Goal: Information Seeking & Learning: Learn about a topic

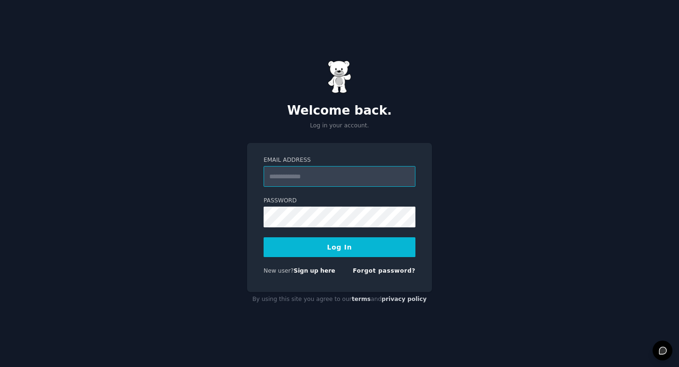
paste input "**********"
type input "**********"
click at [341, 245] on button "Log In" at bounding box center [339, 247] width 152 height 20
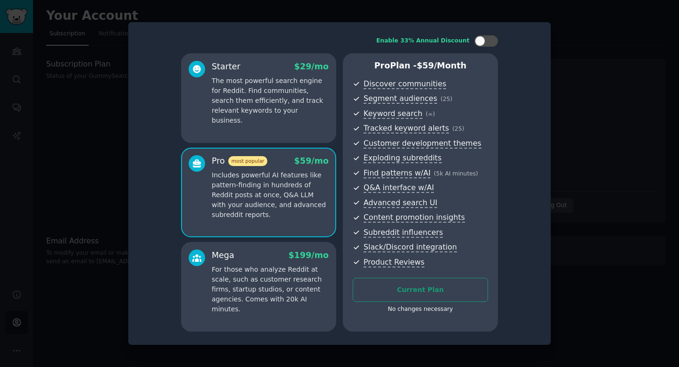
click at [274, 186] on p "Includes powerful AI features like pattern-finding in hundreds of Reddit posts …" at bounding box center [270, 194] width 117 height 49
click at [628, 47] on div at bounding box center [339, 183] width 679 height 367
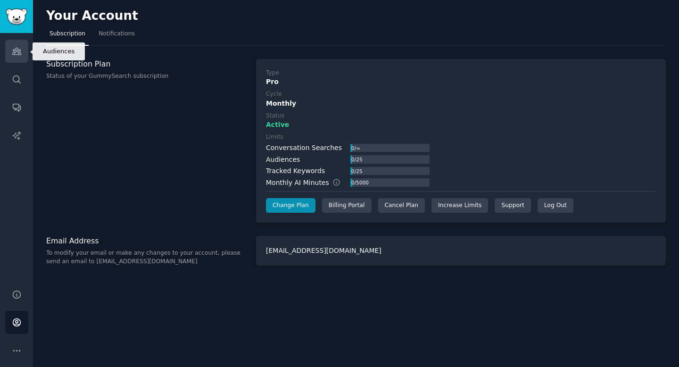
click at [19, 49] on icon "Sidebar" at bounding box center [17, 51] width 10 height 10
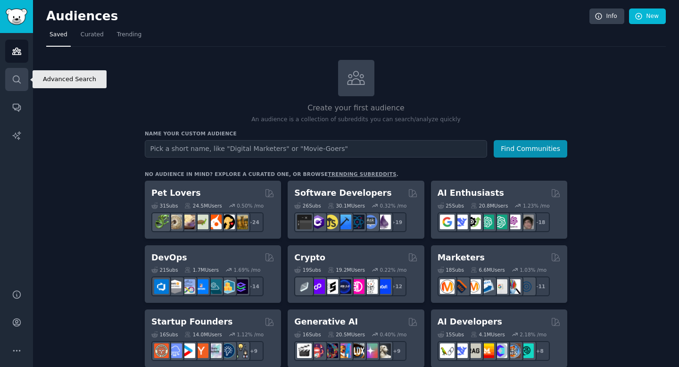
click at [15, 73] on link "Search" at bounding box center [16, 79] width 23 height 23
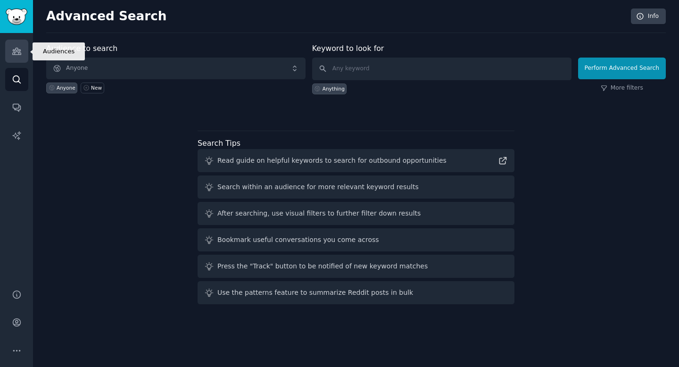
click at [17, 57] on link "Audiences" at bounding box center [16, 51] width 23 height 23
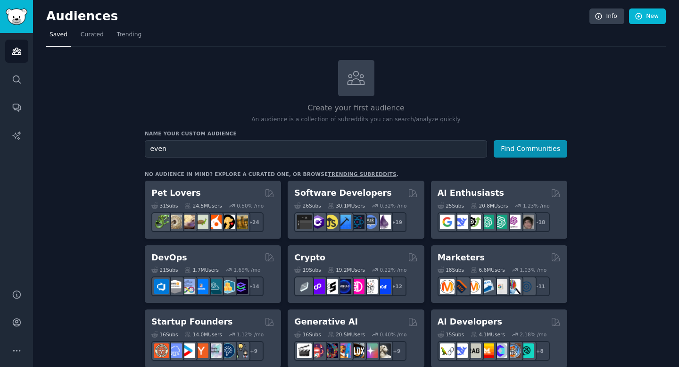
type input "event"
click at [363, 78] on icon at bounding box center [356, 78] width 20 height 20
click at [339, 139] on div "Name your custom audience Audience Name Find Communities" at bounding box center [356, 143] width 422 height 27
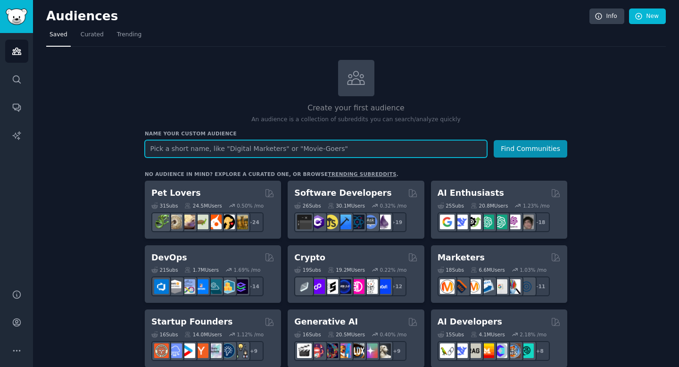
click at [327, 145] on input "text" at bounding box center [316, 148] width 342 height 17
type input "live"
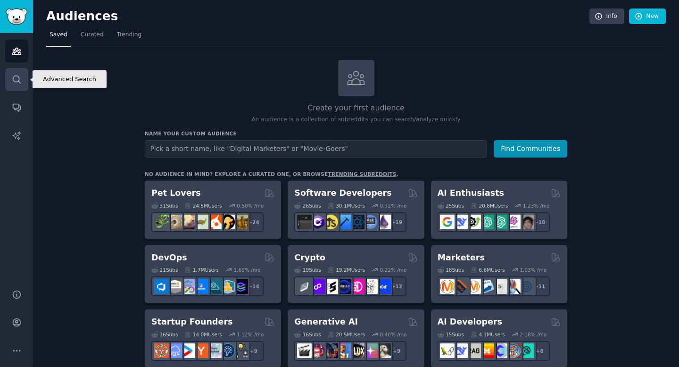
click at [19, 73] on link "Search" at bounding box center [16, 79] width 23 height 23
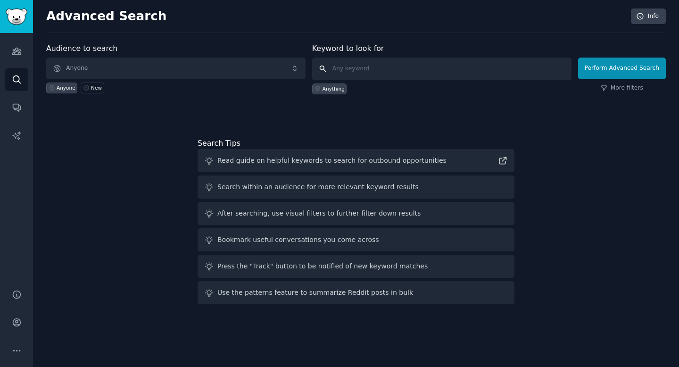
click at [394, 58] on input "text" at bounding box center [441, 69] width 259 height 23
click at [394, 65] on input "text" at bounding box center [441, 69] width 259 height 23
type input "live nation"
click button "Perform Advanced Search" at bounding box center [622, 69] width 88 height 22
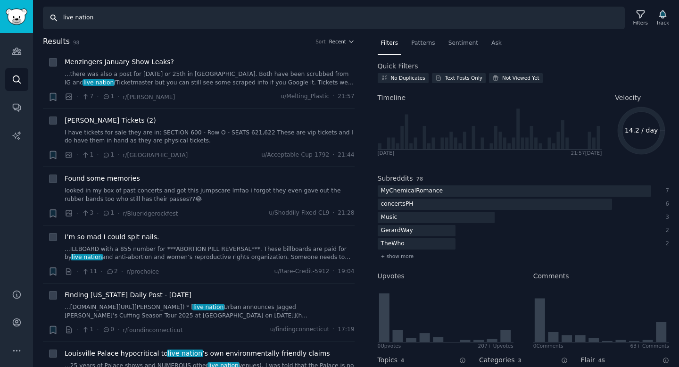
click at [76, 16] on input "live nation" at bounding box center [334, 18] width 582 height 23
type input "livenation"
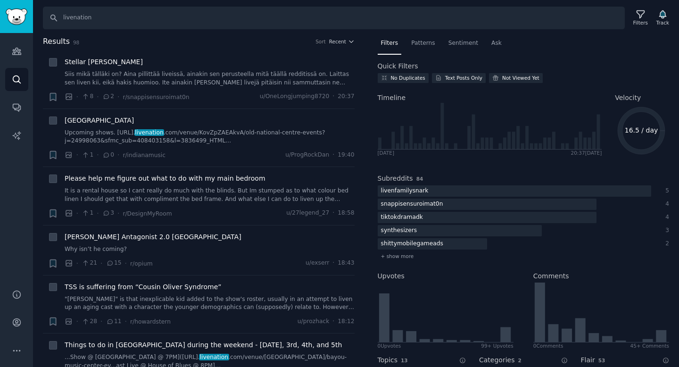
click at [13, 39] on div "Audiences Search Conversations AI Reports" at bounding box center [16, 155] width 33 height 245
click at [23, 54] on link "Audiences" at bounding box center [16, 51] width 23 height 23
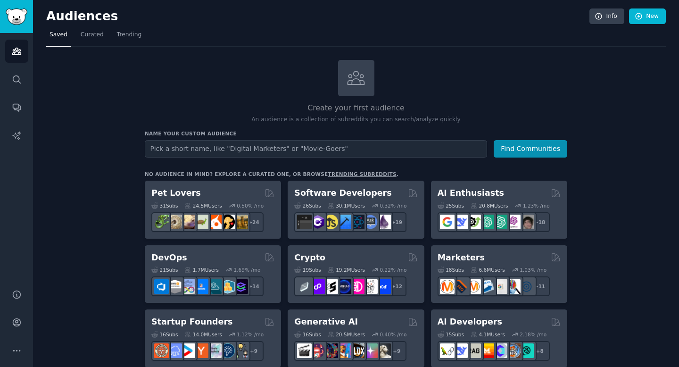
click at [293, 141] on input "text" at bounding box center [316, 148] width 342 height 17
type input "l"
type input "concert ticket"
click at [494, 140] on button "Find Communities" at bounding box center [531, 148] width 74 height 17
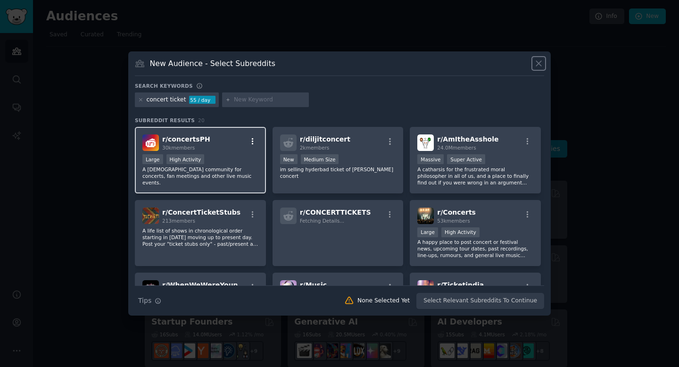
click at [252, 142] on icon "button" at bounding box center [252, 141] width 8 height 8
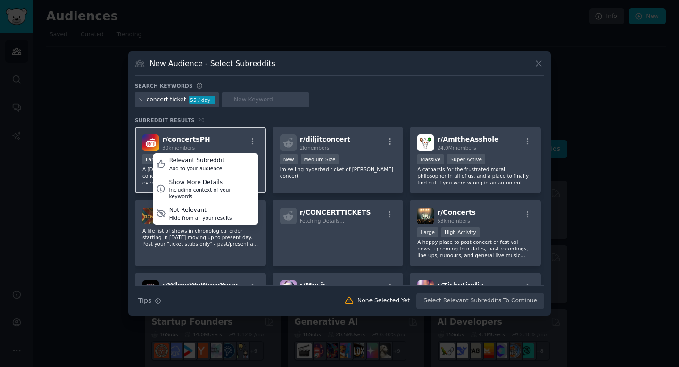
click at [231, 140] on div "r/ concertsPH 30k members Relevant Subreddit Add to your audience Show More Det…" at bounding box center [200, 142] width 116 height 16
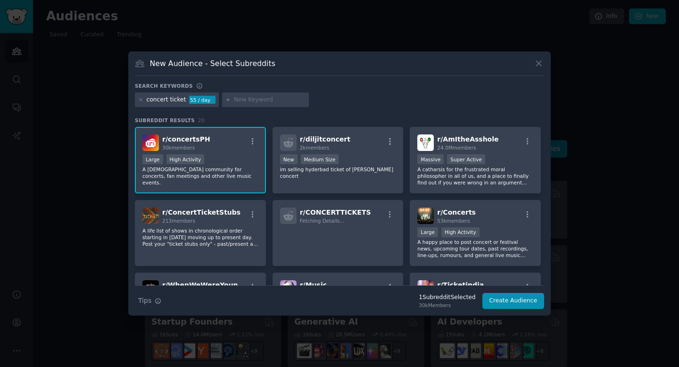
click at [188, 142] on span "r/ concertsPH" at bounding box center [186, 139] width 48 height 8
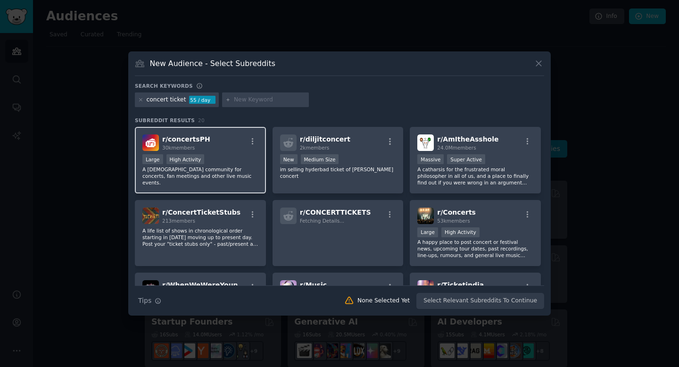
click at [185, 139] on span "r/ concertsPH" at bounding box center [186, 139] width 48 height 8
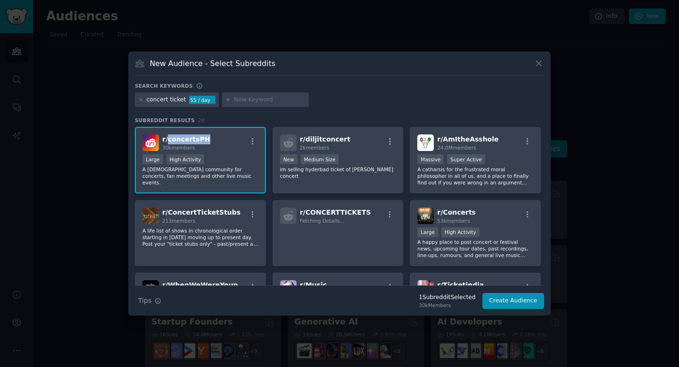
click at [185, 139] on span "r/ concertsPH" at bounding box center [186, 139] width 48 height 8
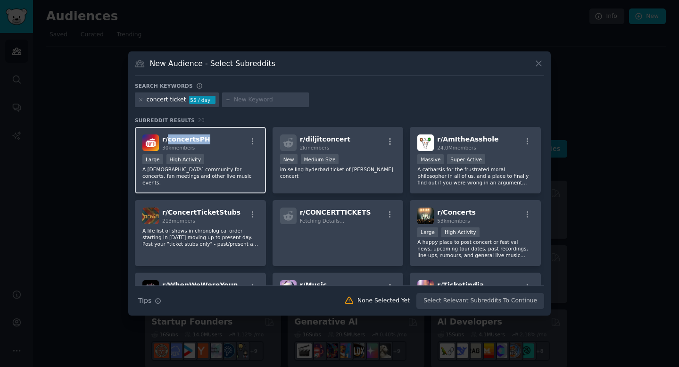
click at [185, 139] on span "r/ concertsPH" at bounding box center [186, 139] width 48 height 8
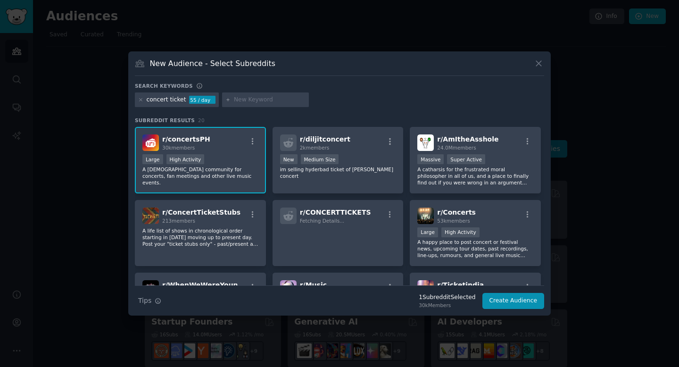
click at [247, 105] on div at bounding box center [265, 99] width 87 height 15
click at [249, 103] on input "text" at bounding box center [270, 100] width 72 height 8
type input "fan meet"
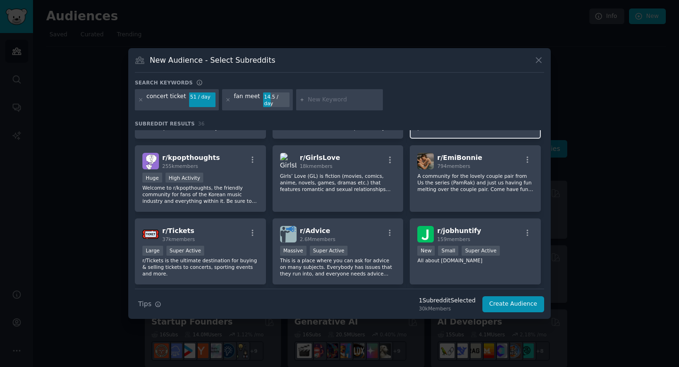
scroll to position [532, 0]
click at [540, 65] on icon at bounding box center [539, 60] width 10 height 10
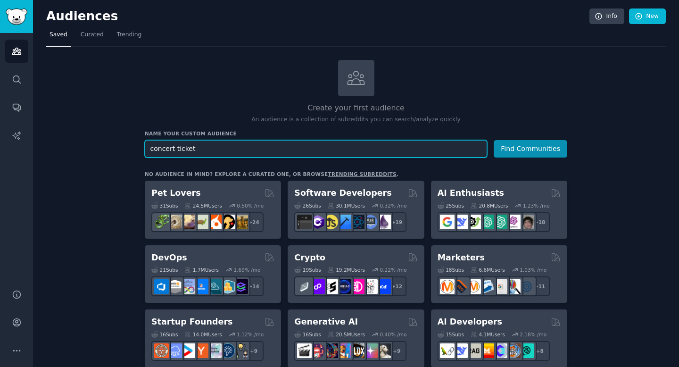
click at [191, 147] on input "concert ticket" at bounding box center [316, 148] width 342 height 17
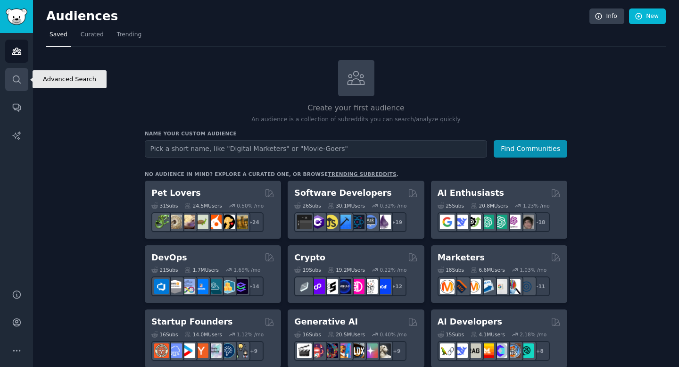
click at [21, 75] on link "Search" at bounding box center [16, 79] width 23 height 23
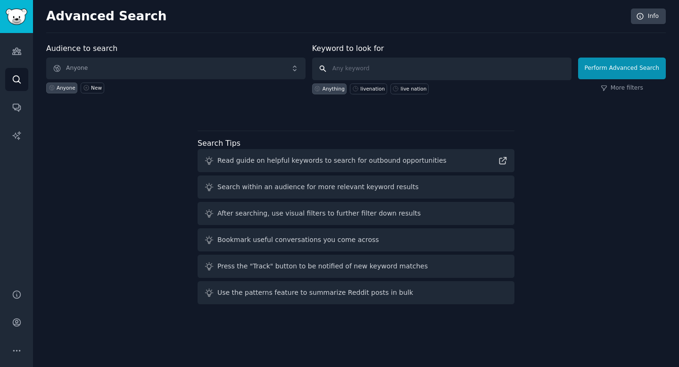
click at [456, 72] on input "text" at bounding box center [441, 69] width 259 height 23
click at [350, 94] on div "Audience to search Anyone Anyone New Keyword to look for Anything livenation li…" at bounding box center [355, 78] width 619 height 71
click at [362, 93] on div "Audience to search Anyone Anyone New Keyword to look for Anything livenation li…" at bounding box center [355, 78] width 619 height 71
click at [365, 92] on div "livenation" at bounding box center [368, 88] width 37 height 11
type input "livenation"
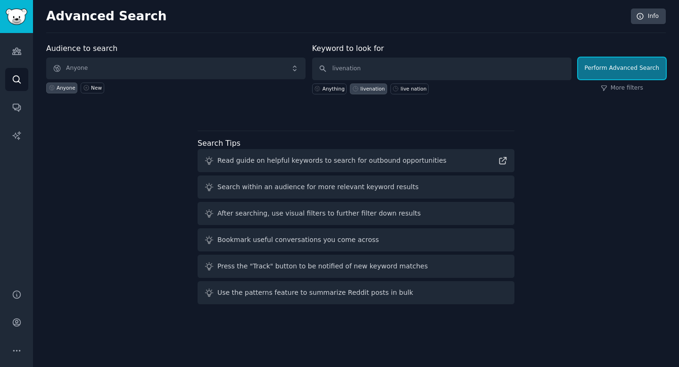
click at [613, 68] on button "Perform Advanced Search" at bounding box center [622, 69] width 88 height 22
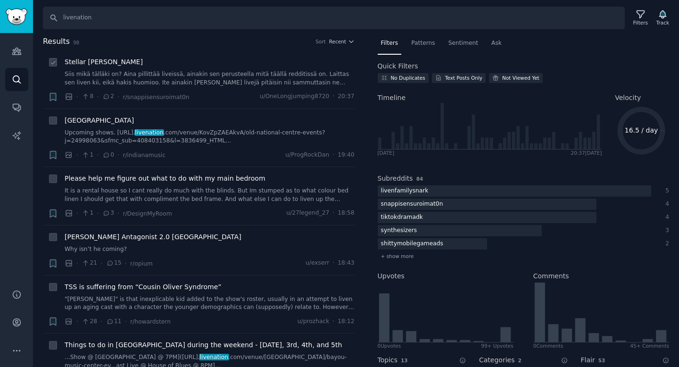
click at [181, 84] on link "Siis mikä tälläki on? Aina pillittää liveissä, ainakin sen perusteella mitä tää…" at bounding box center [210, 78] width 290 height 16
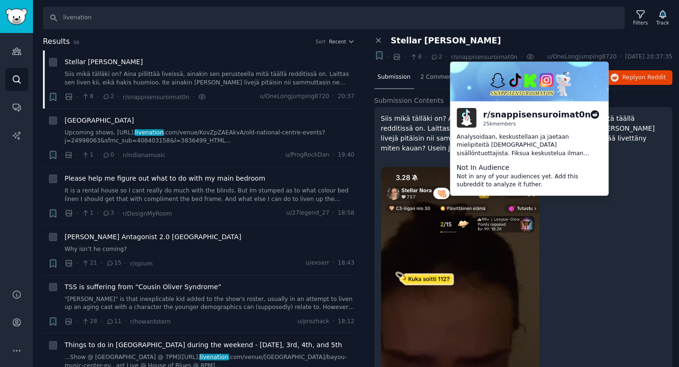
click at [505, 115] on div "r/ snappisensuroimat0n" at bounding box center [536, 115] width 107 height 12
drag, startPoint x: 491, startPoint y: 114, endPoint x: 571, endPoint y: 114, distance: 79.7
click at [571, 114] on div "r/ snappisensuroimat0n" at bounding box center [536, 115] width 107 height 12
copy div "snappisensuroimat0n"
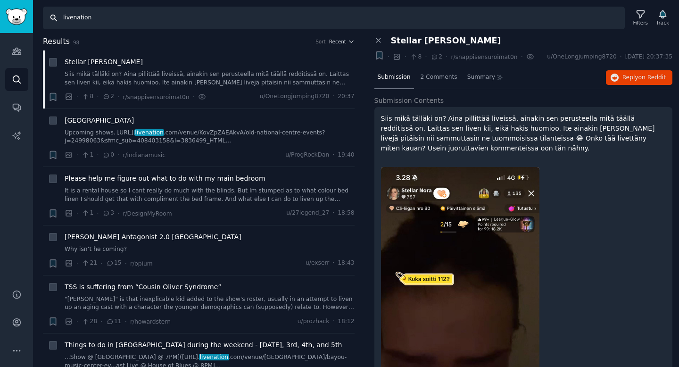
click at [145, 17] on input "livenation" at bounding box center [334, 18] width 582 height 23
click at [60, 17] on input "livenation" at bounding box center [334, 18] width 582 height 23
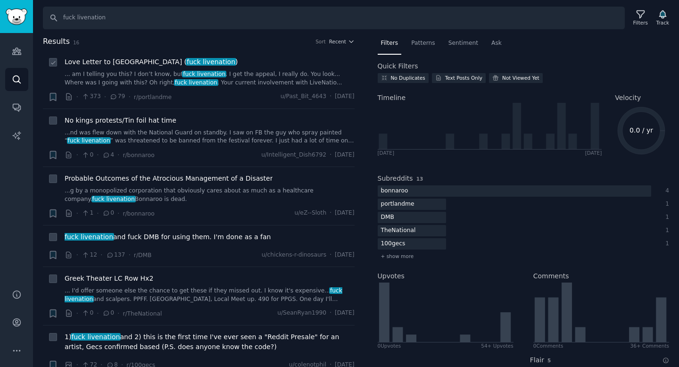
click at [251, 59] on div "Love Letter to Portland ( fuck livenation )" at bounding box center [210, 62] width 290 height 10
click at [240, 80] on link "... am I telling you this? I don’t know, but fuck livenation . I get the appeal…" at bounding box center [210, 78] width 290 height 16
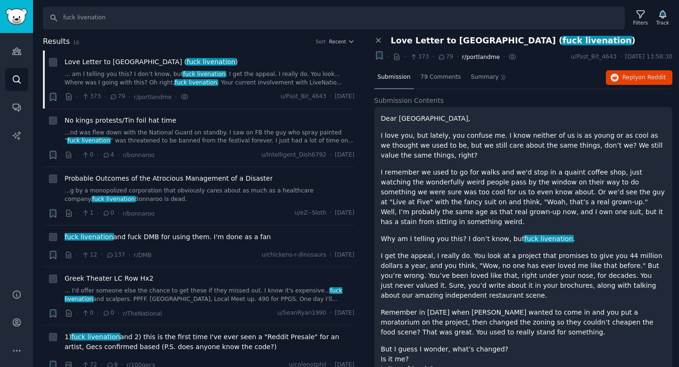
click at [469, 59] on span "r/portlandme" at bounding box center [481, 57] width 38 height 7
click at [626, 78] on span "Reply on Reddit" at bounding box center [643, 78] width 43 height 8
click at [194, 19] on input "fuck livenation" at bounding box center [334, 18] width 582 height 23
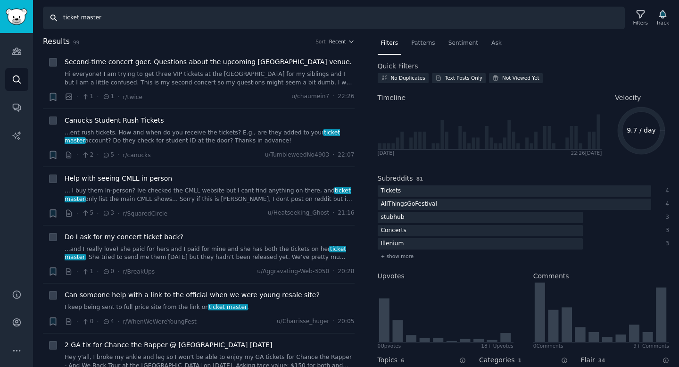
click at [64, 17] on input "ticket master" at bounding box center [334, 18] width 582 height 23
click at [82, 17] on input "ticket master" at bounding box center [334, 18] width 582 height 23
click at [64, 15] on input "ticketmaster" at bounding box center [334, 18] width 582 height 23
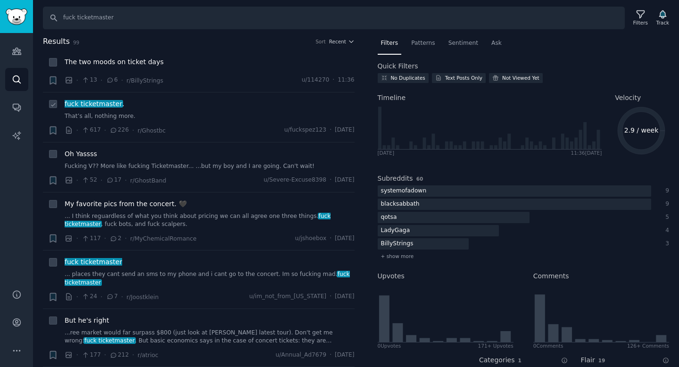
click at [223, 119] on link "That’s all, nothing more." at bounding box center [210, 116] width 290 height 8
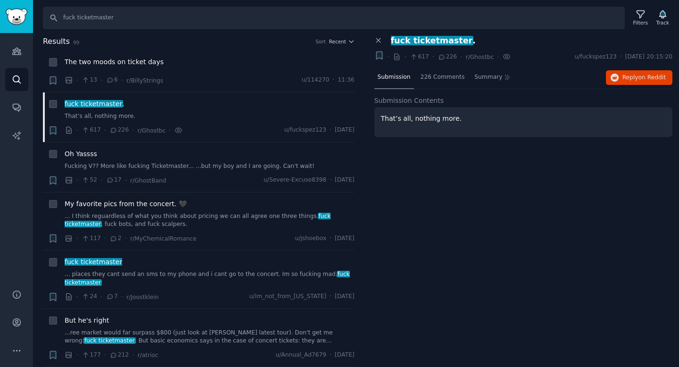
click at [434, 117] on p "That’s all, nothing more." at bounding box center [523, 119] width 285 height 10
click at [450, 83] on div "226 Comments" at bounding box center [442, 77] width 51 height 23
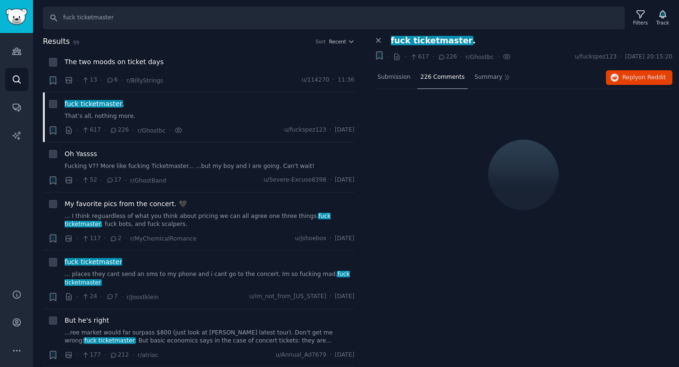
click at [642, 84] on div "Submission 226 Comments Summary Reply on Reddit" at bounding box center [523, 77] width 298 height 23
click at [640, 82] on button "Reply on Reddit" at bounding box center [639, 77] width 66 height 15
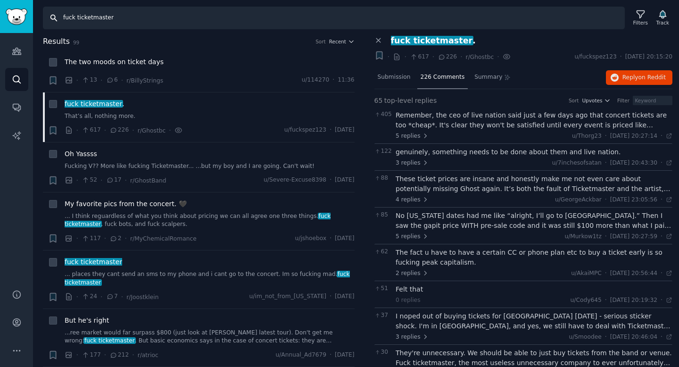
click at [160, 11] on input "fuck ticketmaster" at bounding box center [334, 18] width 582 height 23
type input "fan meet"
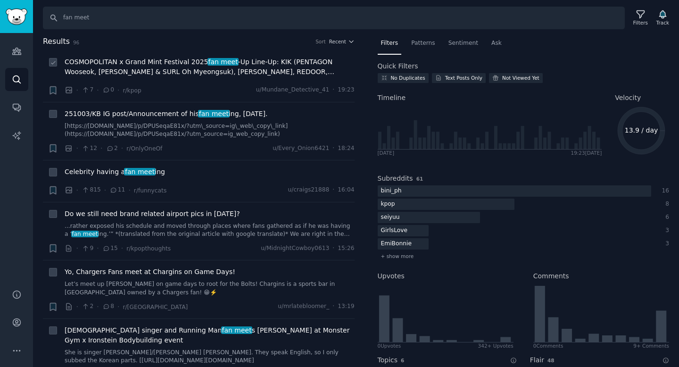
click at [198, 75] on span "COSMOPOLITAN x Grand Mint Festival 2025 fan meet -Up Line-Up: KIK (PENTAGON Woo…" at bounding box center [210, 67] width 290 height 20
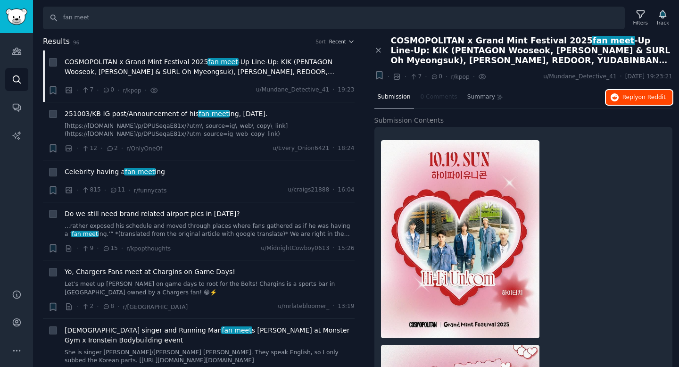
click at [622, 94] on span "Reply on Reddit" at bounding box center [643, 97] width 43 height 8
click at [247, 136] on link "[https://[DOMAIN_NAME]/p/DPUSeqaE81x/?utm\_source=ig\_web\_copy\_link](https://…" at bounding box center [210, 130] width 290 height 16
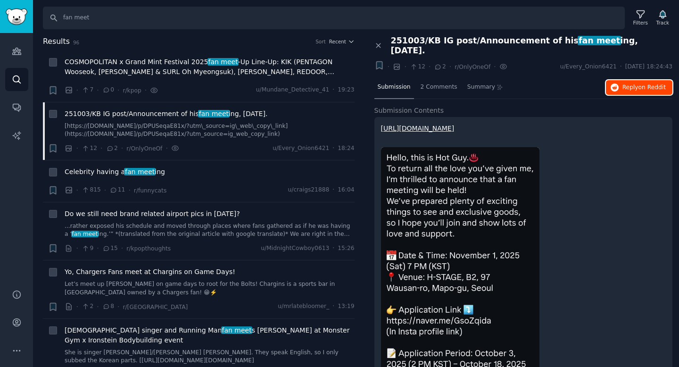
click at [620, 82] on button "Reply on Reddit" at bounding box center [639, 87] width 66 height 15
click at [222, 178] on div "Celebrity having a fan meet ing" at bounding box center [210, 173] width 290 height 13
click at [226, 173] on div "Celebrity having a fan meet ing" at bounding box center [210, 172] width 290 height 10
click at [118, 171] on span "Celebrity having a fan meet ing" at bounding box center [115, 172] width 100 height 10
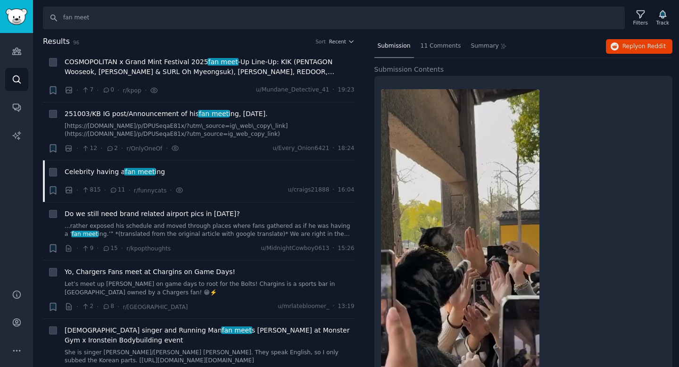
scroll to position [58, 0]
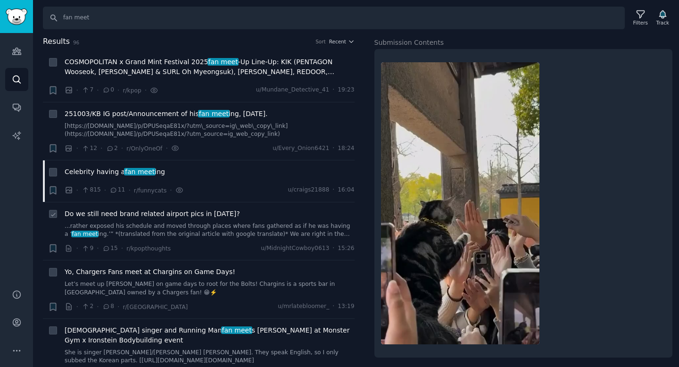
click at [279, 234] on link "...rather exposed his schedule and moved through places where fans gathered as …" at bounding box center [210, 230] width 290 height 16
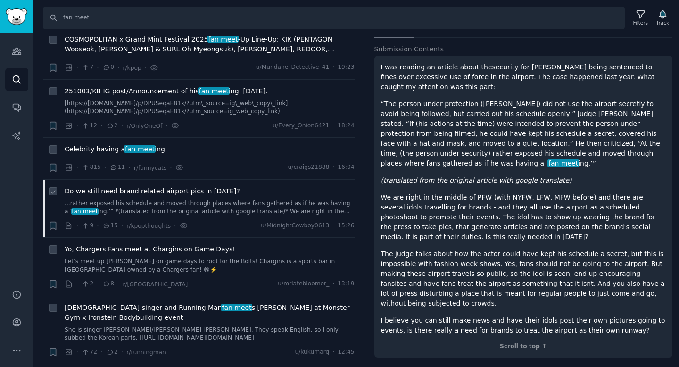
scroll to position [64, 0]
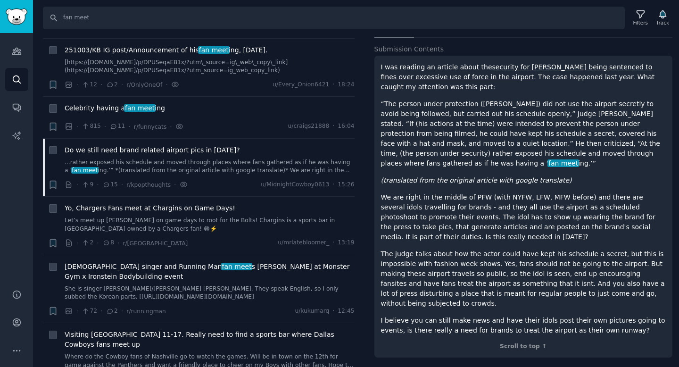
click at [362, 143] on div "Results 96 Sort Recent + COSMOPOLITAN x Grand Mint Festival 2025 fan meet -Up L…" at bounding box center [205, 201] width 325 height 331
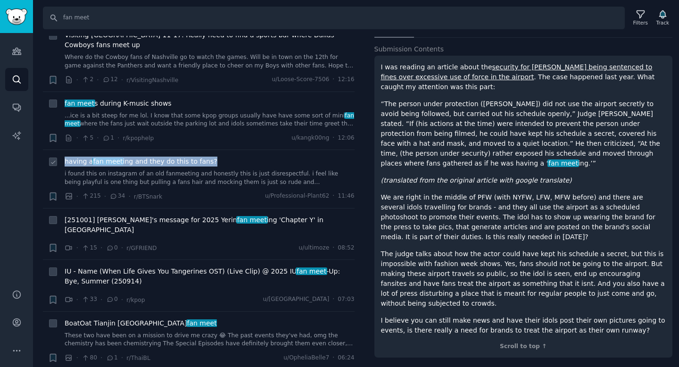
scroll to position [366, 0]
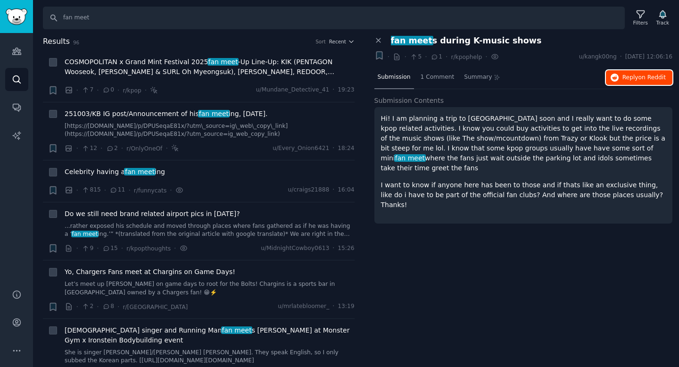
click at [624, 74] on span "Reply on Reddit" at bounding box center [643, 78] width 43 height 8
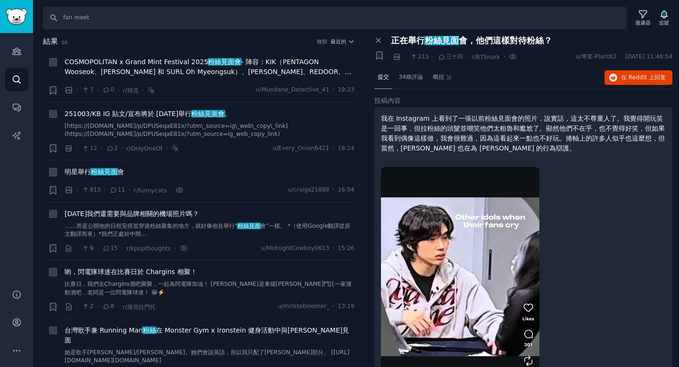
scroll to position [54, 0]
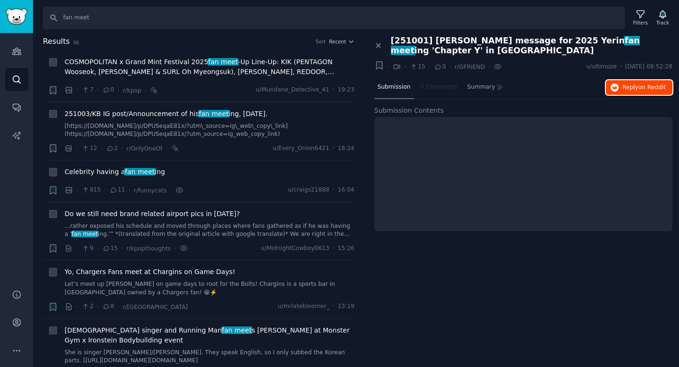
click at [620, 94] on button "Reply on Reddit" at bounding box center [639, 87] width 66 height 15
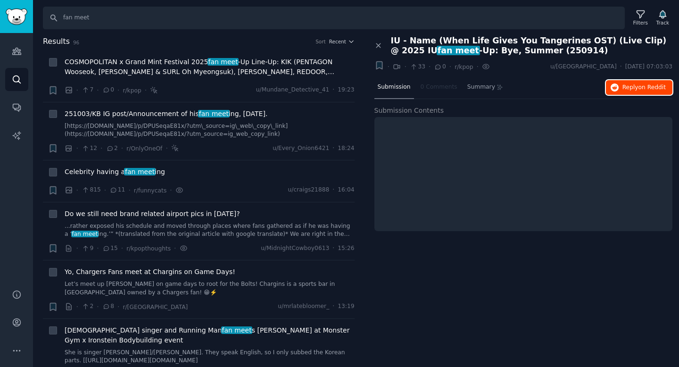
click at [627, 90] on span "Reply on Reddit" at bounding box center [643, 87] width 43 height 8
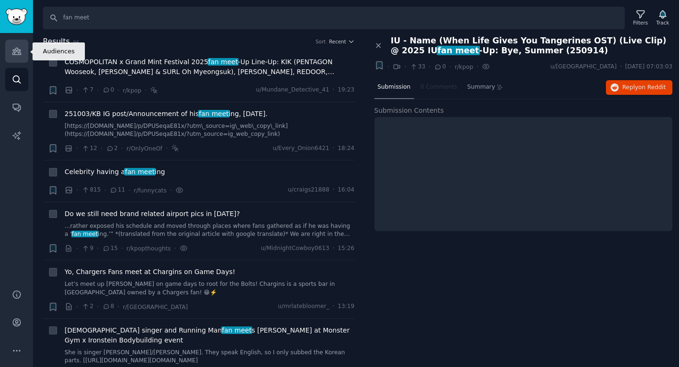
click at [18, 55] on icon "Sidebar" at bounding box center [16, 51] width 8 height 7
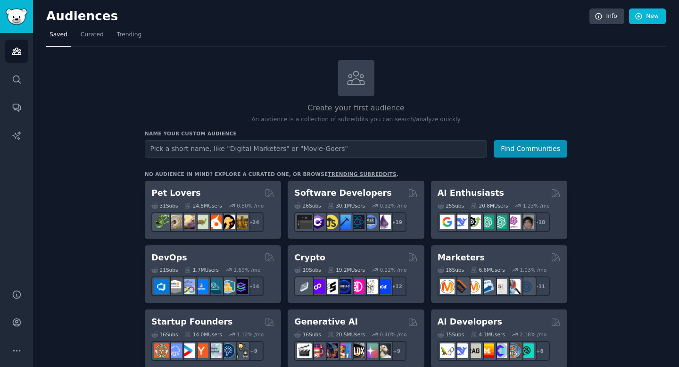
click at [239, 149] on input "text" at bounding box center [316, 148] width 342 height 17
type input "kpop"
click at [494, 140] on button "Find Communities" at bounding box center [531, 148] width 74 height 17
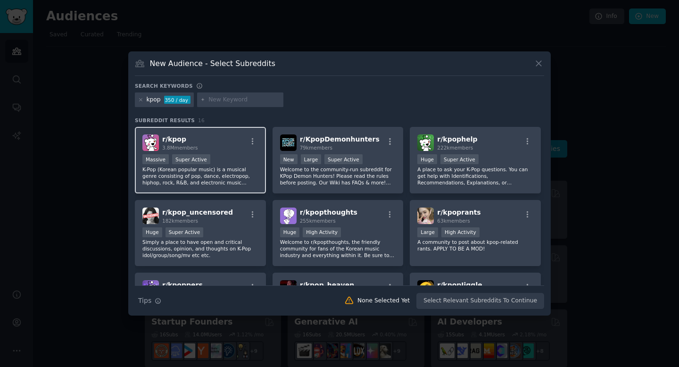
click at [217, 141] on div "r/ kpop 3.8M members" at bounding box center [200, 142] width 116 height 16
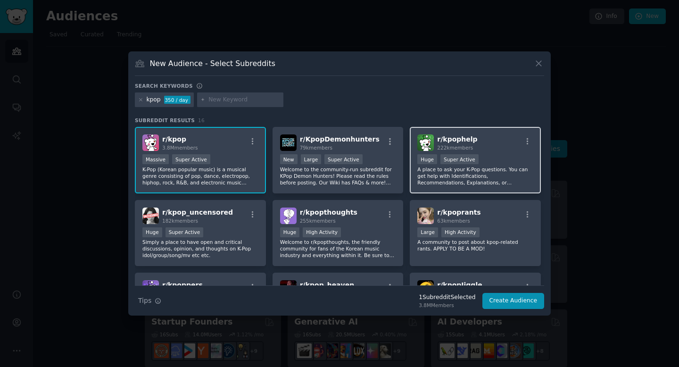
click at [452, 184] on p "A place to ask your K-Pop questions. You can get help with Identifications, Rec…" at bounding box center [475, 176] width 116 height 20
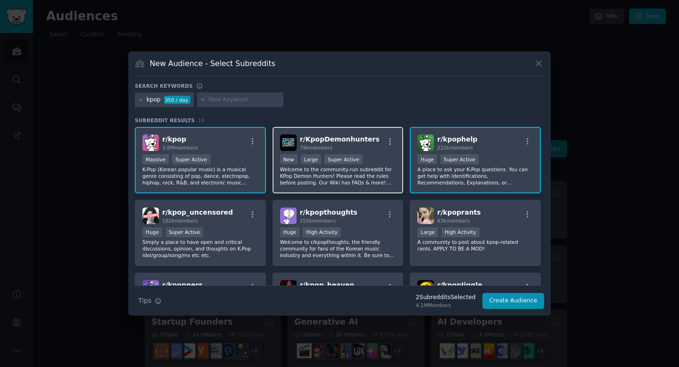
scroll to position [28, 0]
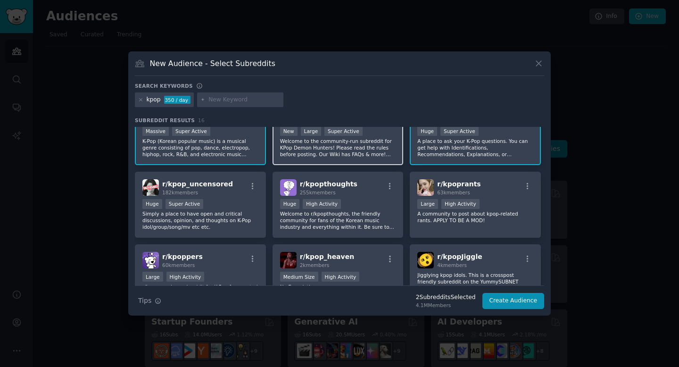
click at [362, 150] on p "Welcome to the community-run subreddit for KPop Demon Hunters! Please read the …" at bounding box center [338, 148] width 116 height 20
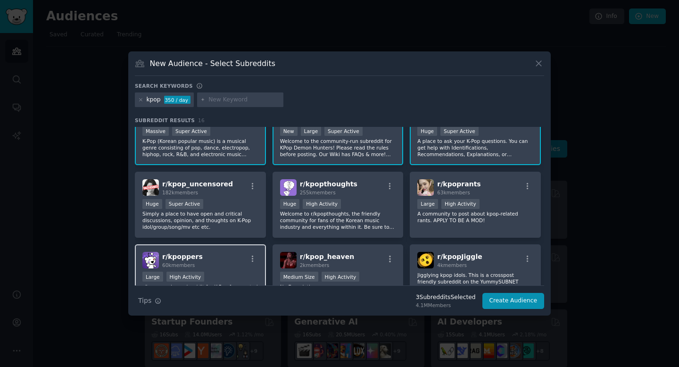
click at [193, 247] on div "r/ kpoppers 60k members Large High Activity r/kpoppers is a subreddit for K-Pop…" at bounding box center [200, 277] width 131 height 66
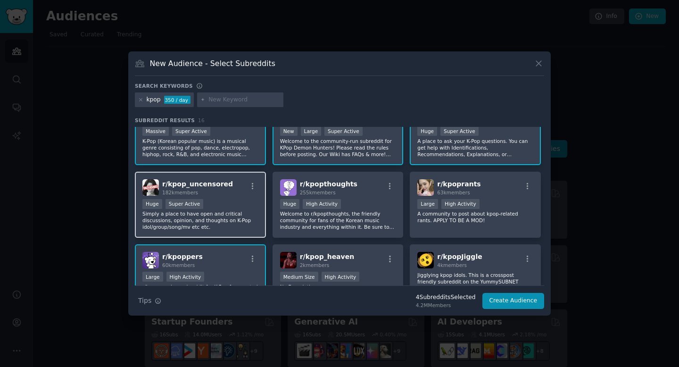
click at [206, 224] on p "Simply a place to have open and critical discussions, opinion, and thoughts on …" at bounding box center [200, 220] width 116 height 20
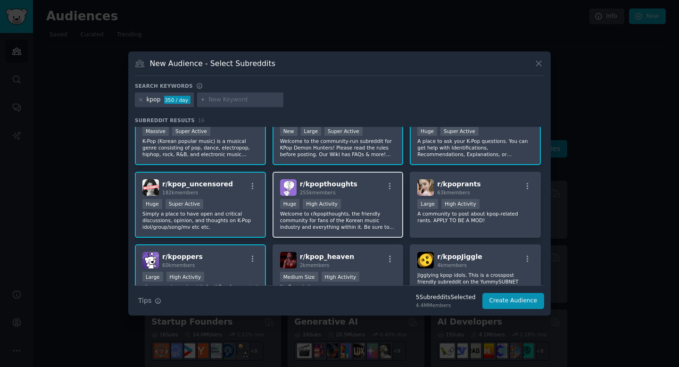
click at [395, 206] on div "r/ kpopthoughts 255k members Huge High Activity Welcome to r/kpopthoughts, the …" at bounding box center [337, 205] width 131 height 66
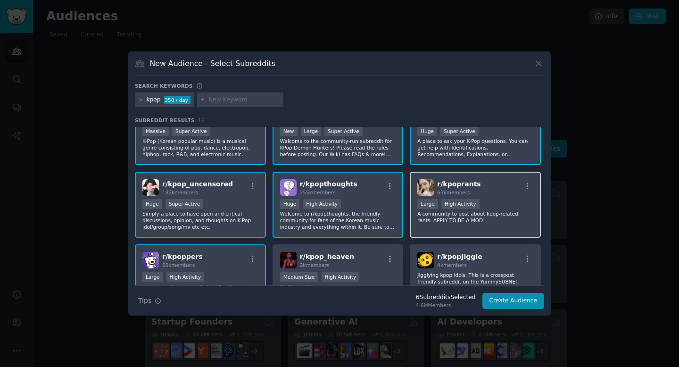
click at [444, 193] on span "63k members" at bounding box center [453, 192] width 33 height 6
click at [220, 104] on div at bounding box center [240, 99] width 87 height 15
click at [222, 100] on input "text" at bounding box center [244, 100] width 72 height 8
type input "fanmeet"
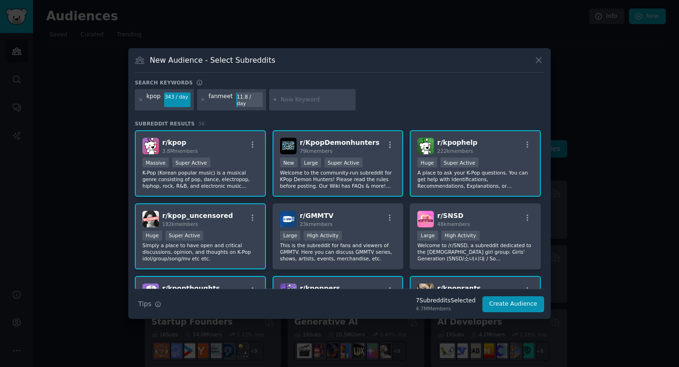
click at [218, 98] on div "fanmeet" at bounding box center [220, 99] width 24 height 15
click at [218, 99] on div "fanmeet" at bounding box center [220, 99] width 24 height 15
click at [217, 99] on div "fanmeet" at bounding box center [220, 99] width 24 height 15
drag, startPoint x: 217, startPoint y: 99, endPoint x: 227, endPoint y: 99, distance: 9.4
click at [227, 99] on div "fanmeet" at bounding box center [220, 99] width 24 height 15
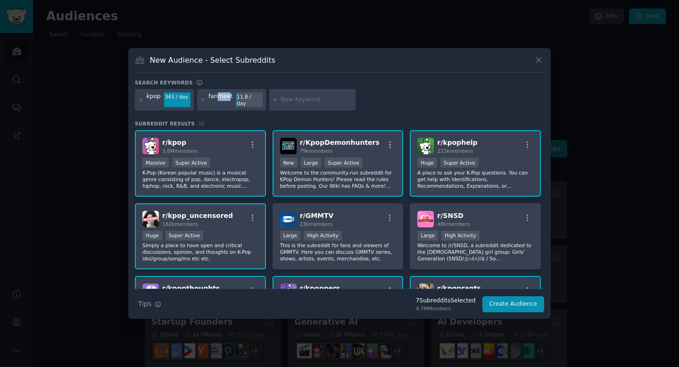
click at [215, 99] on div "fanmeet" at bounding box center [220, 99] width 24 height 15
click at [304, 95] on div at bounding box center [312, 100] width 87 height 22
click at [304, 100] on input "text" at bounding box center [316, 100] width 72 height 8
type input "fan meet"
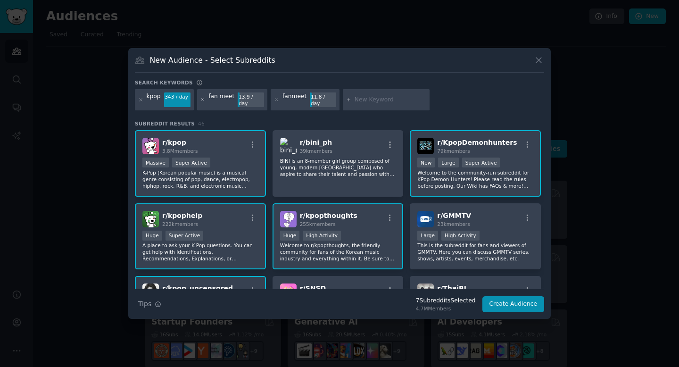
click at [202, 99] on icon at bounding box center [202, 100] width 2 height 2
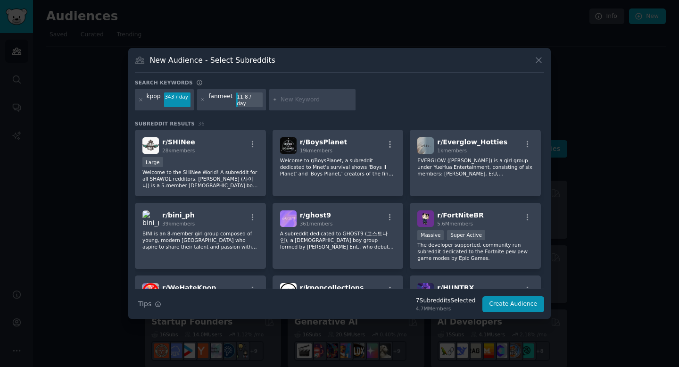
scroll to position [436, 0]
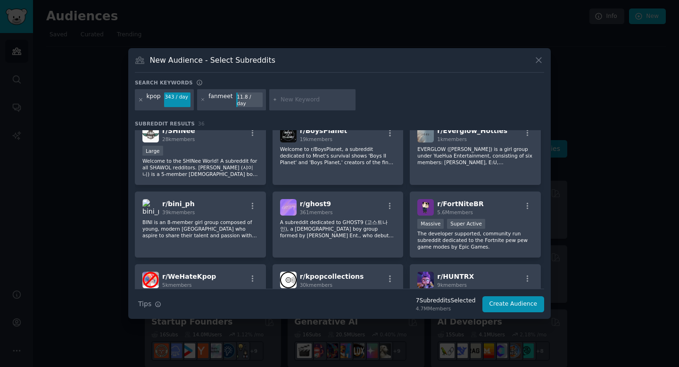
click at [137, 99] on div "kpop 343 / day" at bounding box center [164, 100] width 59 height 22
click at [139, 100] on icon at bounding box center [140, 99] width 5 height 5
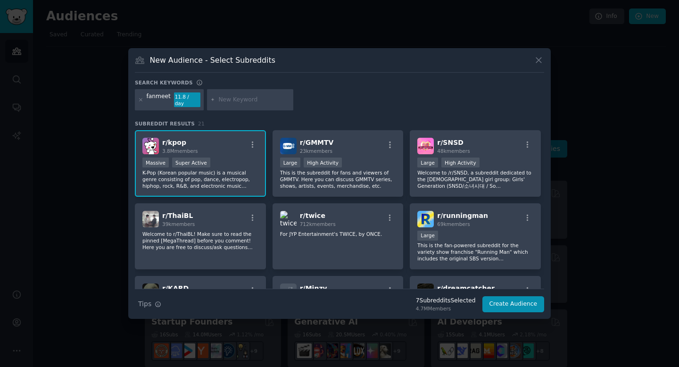
click at [155, 99] on div "fanmeet" at bounding box center [159, 99] width 24 height 15
click at [156, 100] on div "fanmeet" at bounding box center [159, 99] width 24 height 15
click at [143, 98] on div "fanmeet 11.8 / day" at bounding box center [169, 100] width 69 height 22
click at [140, 97] on div at bounding box center [140, 99] width 5 height 15
click at [141, 97] on icon at bounding box center [140, 99] width 5 height 5
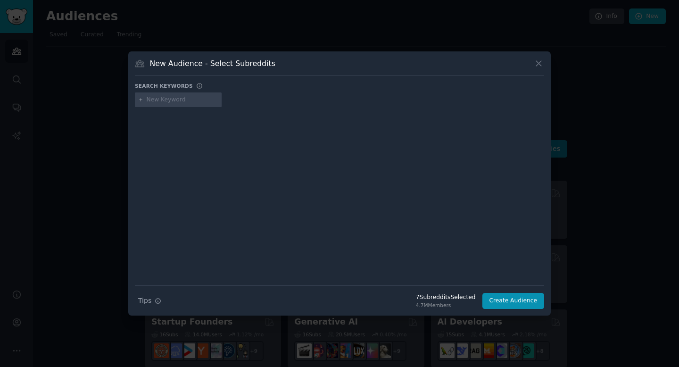
click at [158, 102] on input "text" at bounding box center [183, 100] width 72 height 8
type input "livenation"
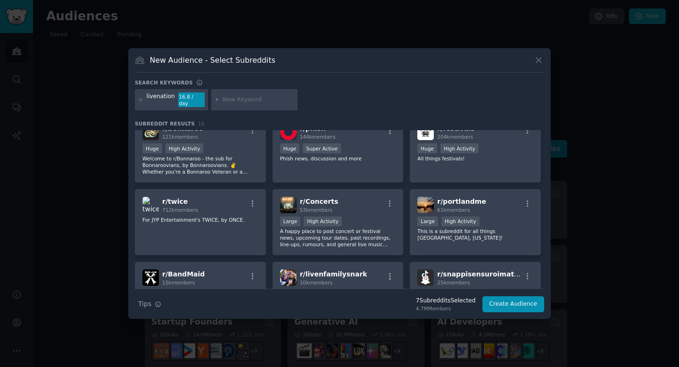
scroll to position [93, 0]
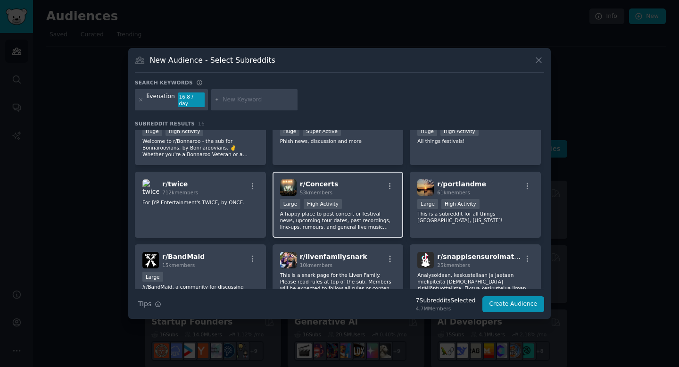
click at [352, 193] on div "r/ Concerts 53k members Large High Activity A happy place to post concert or fe…" at bounding box center [337, 205] width 131 height 66
click at [141, 99] on icon at bounding box center [140, 99] width 5 height 5
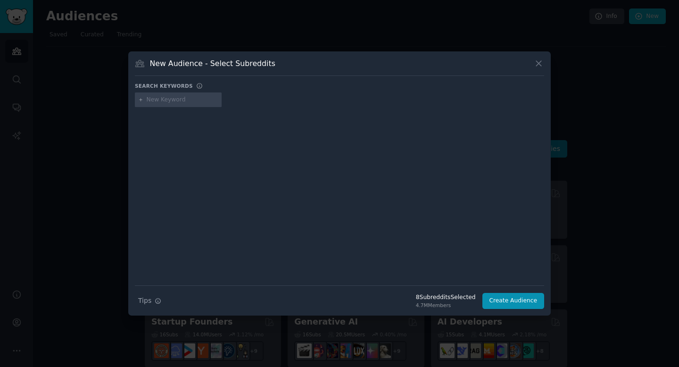
click at [164, 100] on input "text" at bounding box center [183, 100] width 72 height 8
type input "concert"
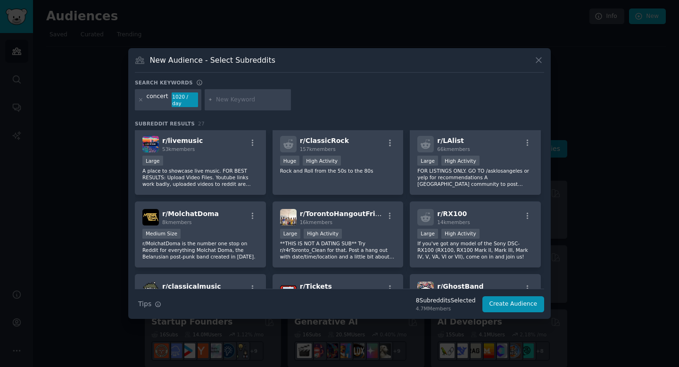
scroll to position [311, 0]
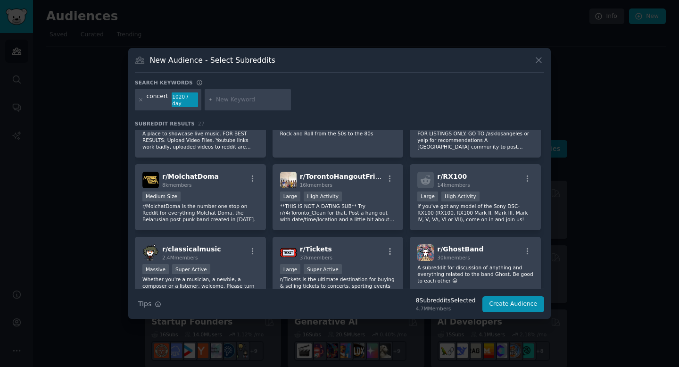
click at [226, 100] on input "text" at bounding box center [252, 100] width 72 height 8
click at [138, 100] on icon at bounding box center [140, 99] width 5 height 5
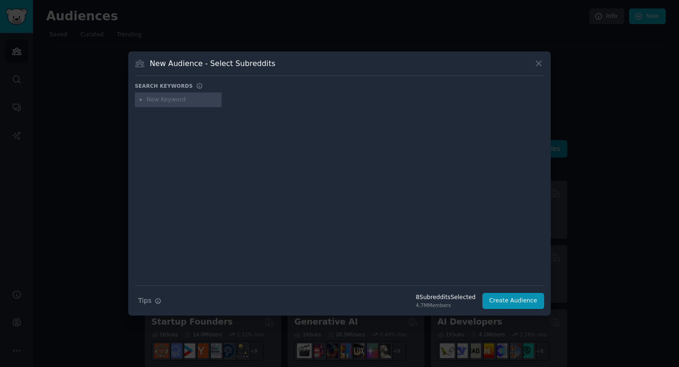
click at [148, 101] on input "text" at bounding box center [183, 100] width 72 height 8
type input "concert ph"
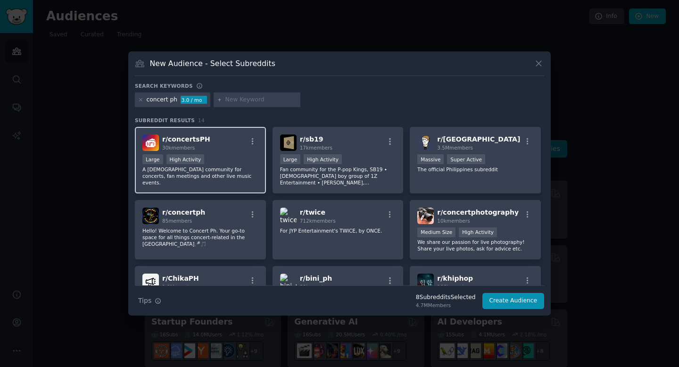
click at [235, 138] on div "r/ concertsPH 30k members" at bounding box center [200, 142] width 116 height 16
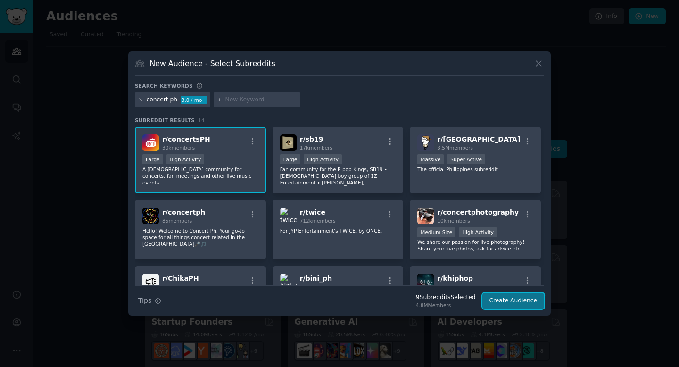
click at [497, 299] on button "Create Audience" at bounding box center [513, 301] width 62 height 16
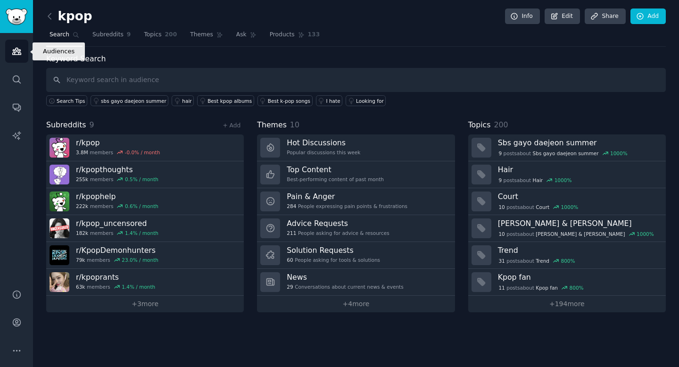
click at [22, 52] on link "Audiences" at bounding box center [16, 51] width 23 height 23
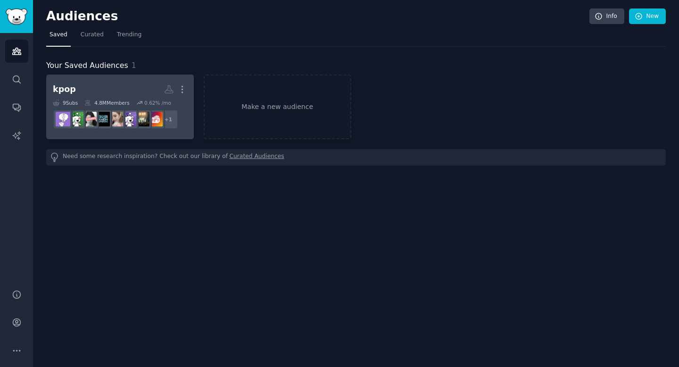
click at [100, 92] on h2 "kpop More" at bounding box center [120, 89] width 134 height 16
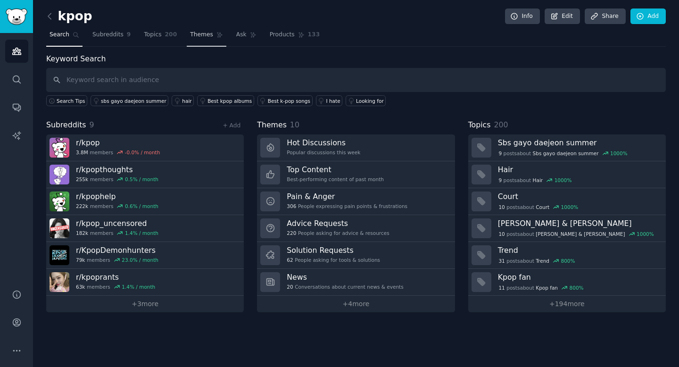
click at [208, 38] on span "Themes" at bounding box center [201, 35] width 23 height 8
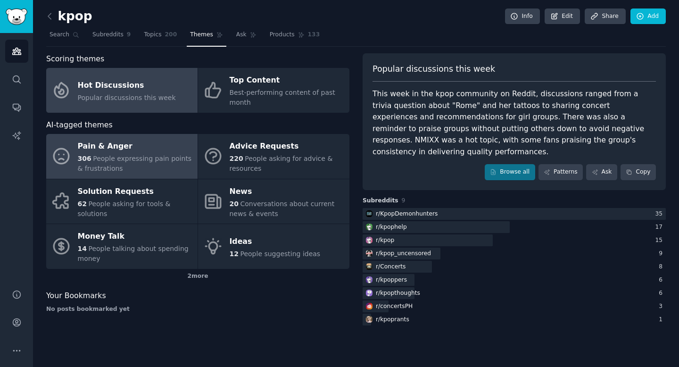
click at [122, 148] on div "Pain & Anger" at bounding box center [135, 146] width 115 height 15
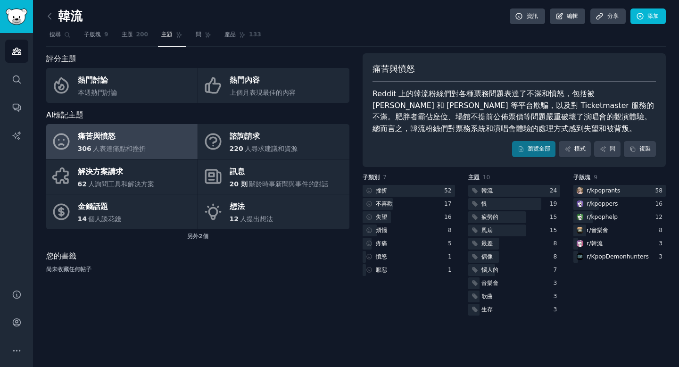
click at [393, 163] on div "痛苦與憤怒 Reddit 上的韓流粉絲們對各種票務問題表達了不滿和憤怒，包括被 StubHub 和 Seatgeek 等平台欺騙，以及對 Ticketmast…" at bounding box center [513, 110] width 303 height 114
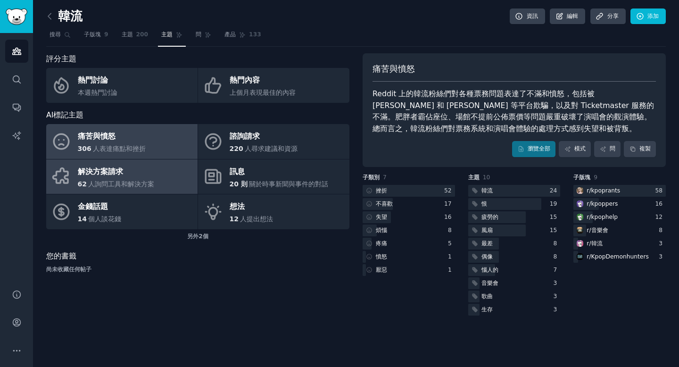
click at [185, 177] on link "解決方案請求 62 人詢問工具和解決方案" at bounding box center [121, 176] width 151 height 35
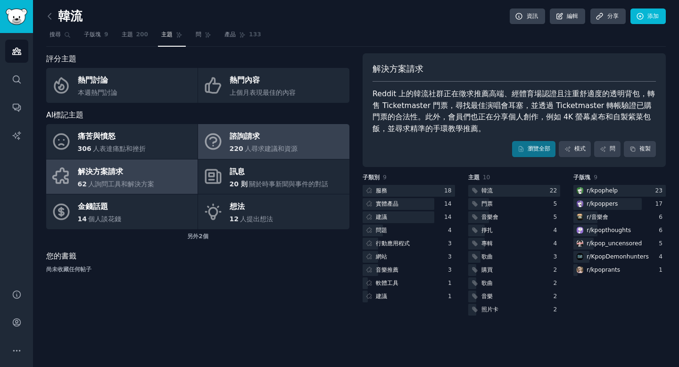
click at [313, 140] on link "諮詢請求 220 人尋求建議和資源" at bounding box center [273, 141] width 151 height 35
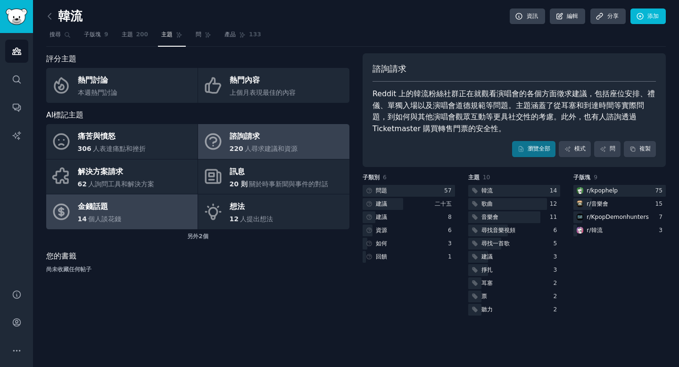
click at [125, 220] on link "金錢話題 14 個人談花錢" at bounding box center [121, 211] width 151 height 35
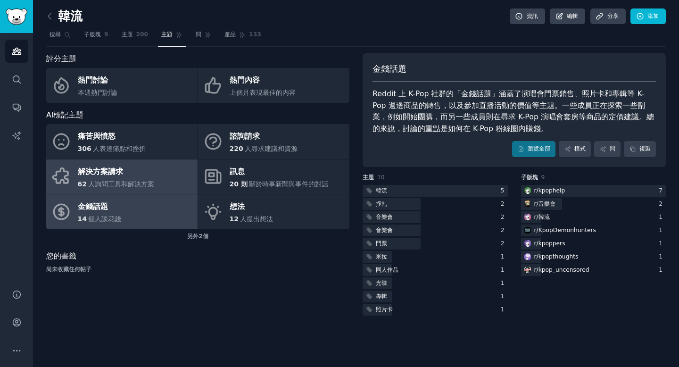
click at [128, 165] on div "解決方案請求" at bounding box center [116, 171] width 77 height 15
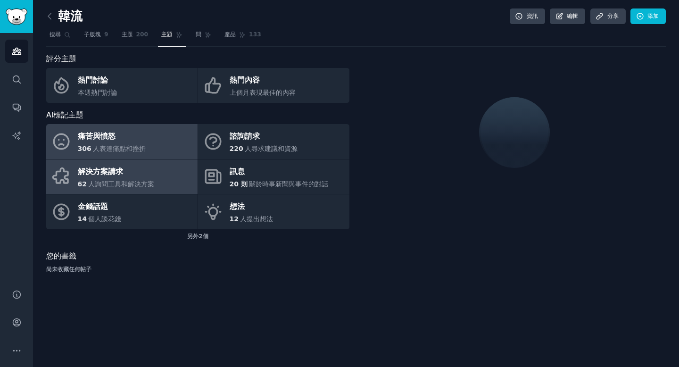
click at [132, 143] on div "痛苦與憤怒" at bounding box center [112, 136] width 68 height 15
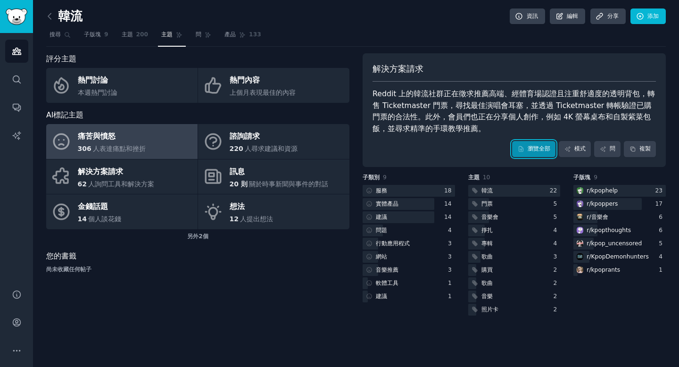
click at [546, 147] on font "瀏覽全部" at bounding box center [538, 148] width 23 height 7
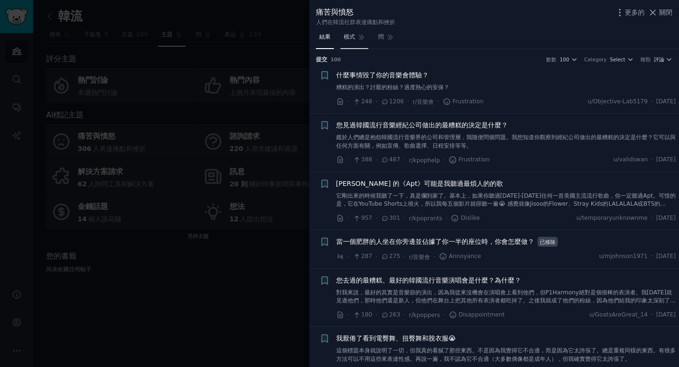
click at [353, 33] on link "模式" at bounding box center [354, 39] width 28 height 19
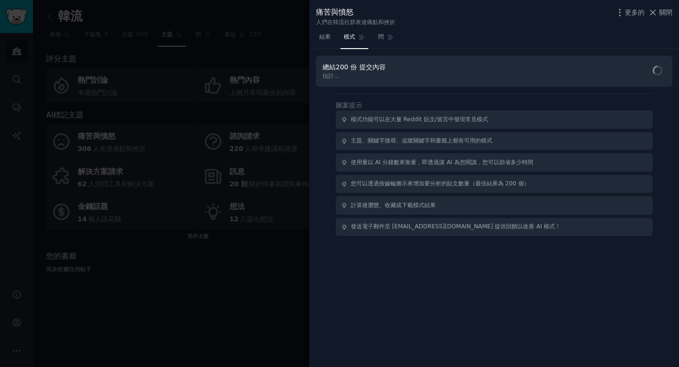
click at [354, 35] on font "模式" at bounding box center [349, 36] width 11 height 7
click at [326, 37] on font "結果" at bounding box center [324, 36] width 11 height 7
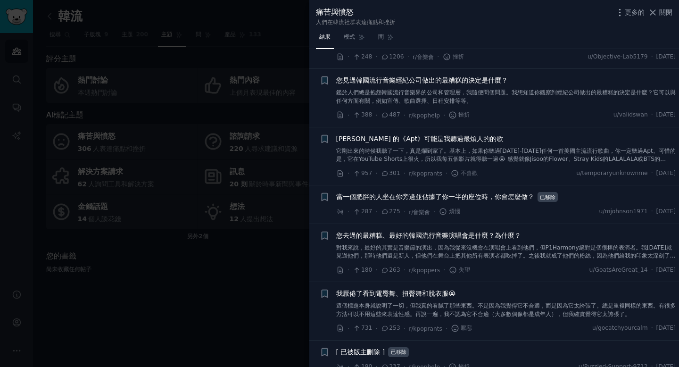
scroll to position [47, 0]
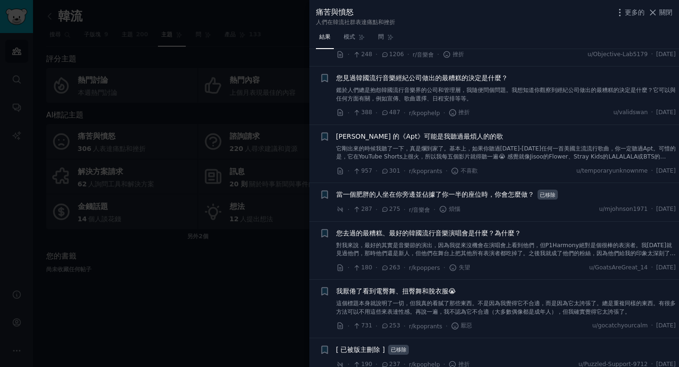
click at [304, 168] on div at bounding box center [339, 183] width 679 height 367
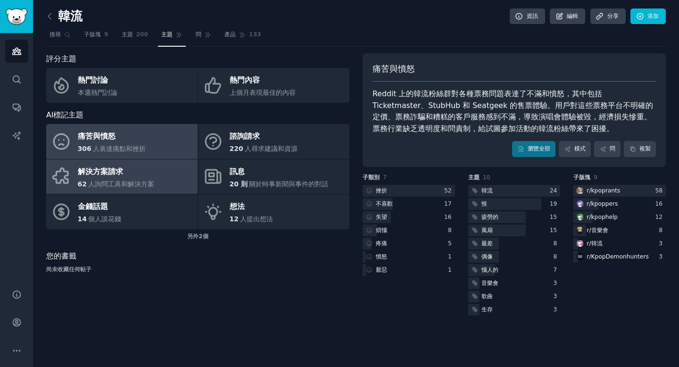
click at [137, 171] on div "解決方案請求" at bounding box center [116, 171] width 77 height 15
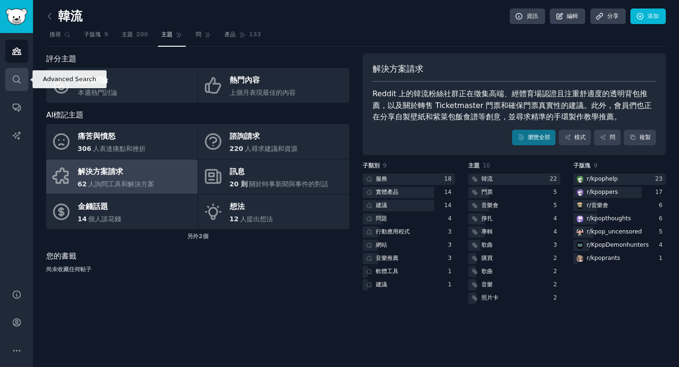
click at [16, 86] on link "搜尋" at bounding box center [16, 79] width 23 height 23
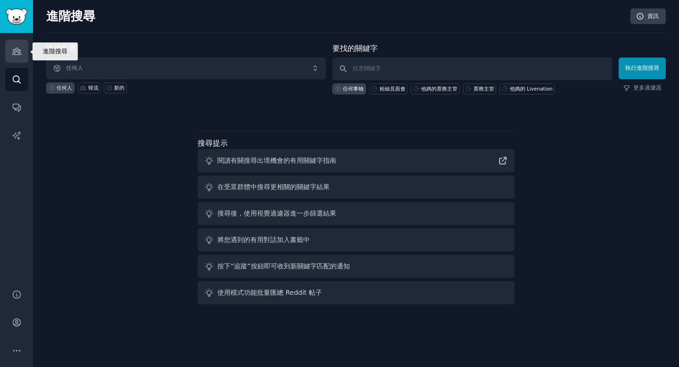
click at [9, 53] on link "受眾" at bounding box center [16, 51] width 23 height 23
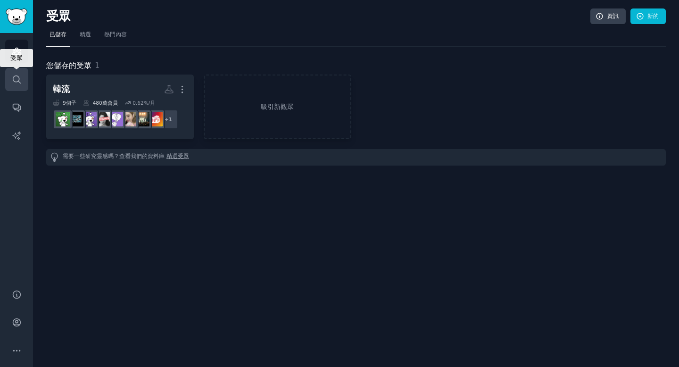
click at [14, 77] on icon "側邊欄" at bounding box center [17, 79] width 10 height 10
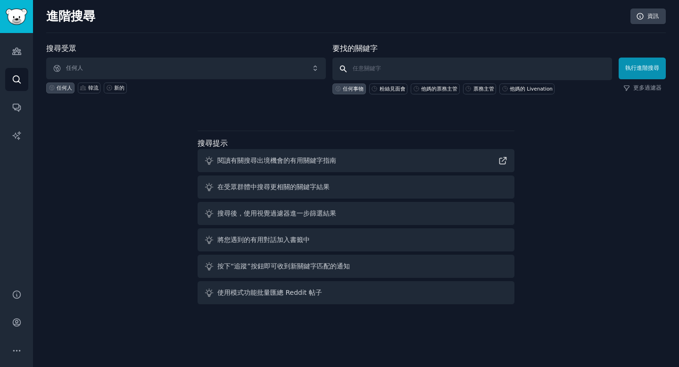
click at [493, 62] on input "text" at bounding box center [472, 69] width 280 height 23
paste input "Fan Meet"
type input "Fan Meet"
click at [651, 74] on button "執行進階搜尋" at bounding box center [641, 69] width 47 height 22
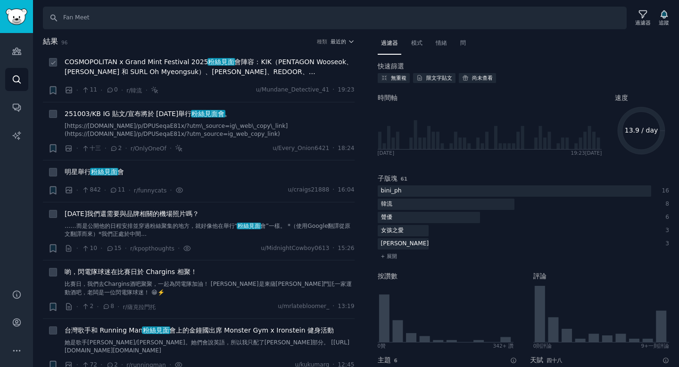
click at [299, 73] on font "會陣容：KIK（PENTAGON Wooseok、Lacuna Jung Minhyuk 和 SURL Oh Myeongsuk）、KACHISAN、REDO…" at bounding box center [209, 71] width 288 height 27
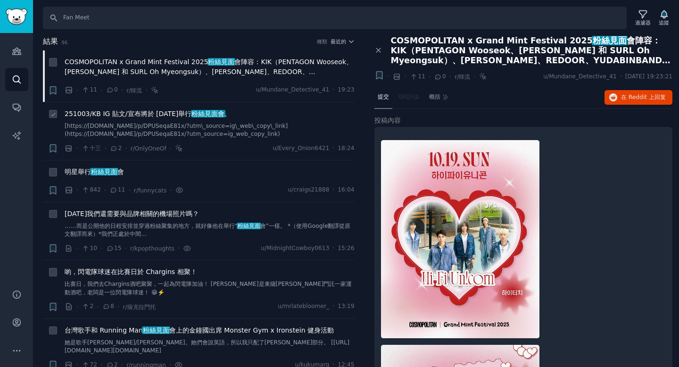
click at [239, 116] on div "251003/KB IG 貼文/宣布將於 11 月 1 日舉行 粉絲見面會 。" at bounding box center [210, 114] width 290 height 10
click at [162, 123] on font "[https://[DOMAIN_NAME]/p/DPUSeqaE81x/?utm\_source=ig\_web\_copy\_link](https://…" at bounding box center [176, 130] width 223 height 15
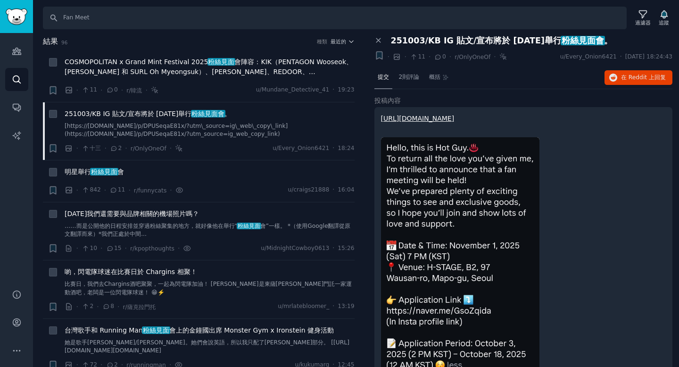
scroll to position [2, 0]
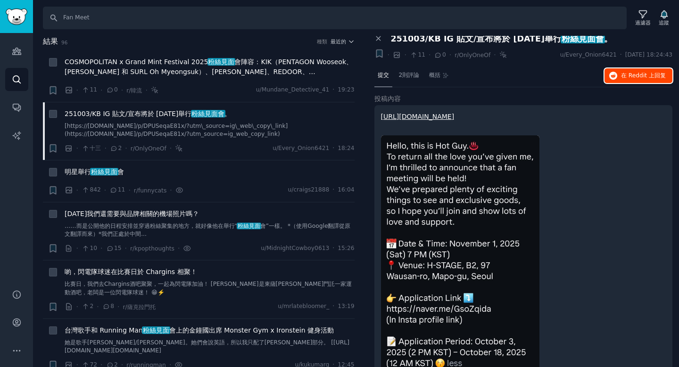
click at [624, 77] on font "在 Reddit 上" at bounding box center [637, 75] width 33 height 7
click at [232, 180] on div "明星舉行 粉絲見面 會 · 842 · 11 · r/funnycats · u/craigs21888 · 16:04" at bounding box center [210, 181] width 290 height 28
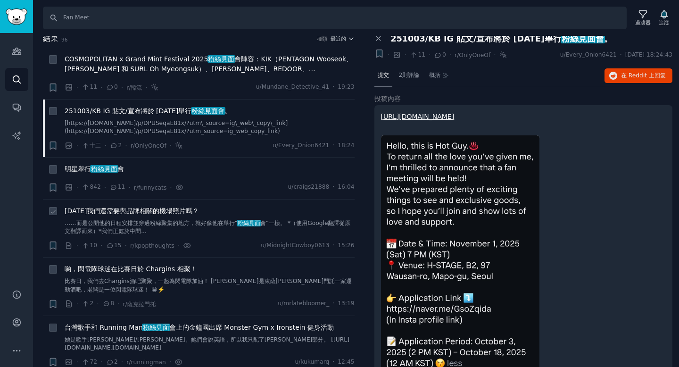
scroll to position [8, 0]
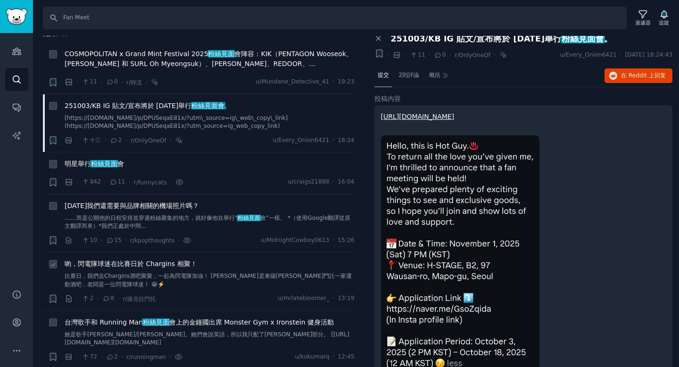
click at [233, 276] on font "比賽日，我們去Chargins酒吧聚聚，一起為閃電隊加油！ [PERSON_NAME]是東薩[PERSON_NAME]門託一家運動酒吧，老闆是一位閃電隊球迷！…" at bounding box center [208, 279] width 287 height 15
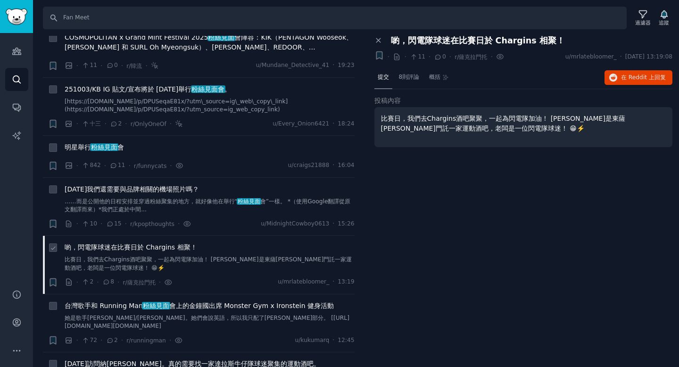
scroll to position [43, 0]
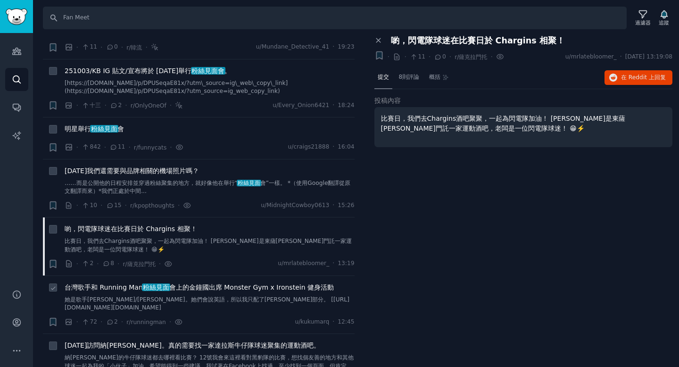
click at [233, 286] on font "會上的金鐘國出席 Monster Gym x Ironstein 健身活動" at bounding box center [251, 287] width 165 height 8
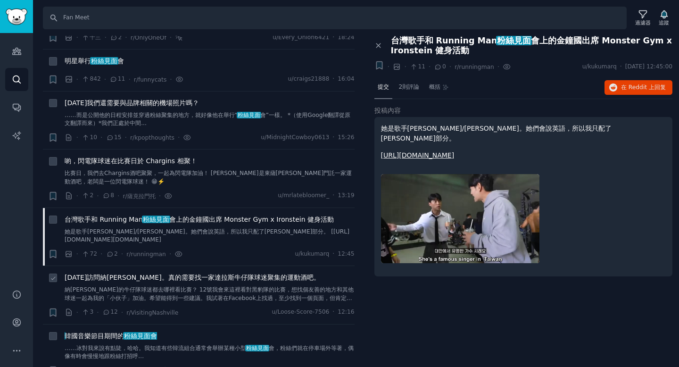
click at [234, 278] on font "[DATE]訪問納[PERSON_NAME]。真的需要找一家達拉斯牛仔隊球迷聚集的運動酒吧。" at bounding box center [192, 277] width 255 height 8
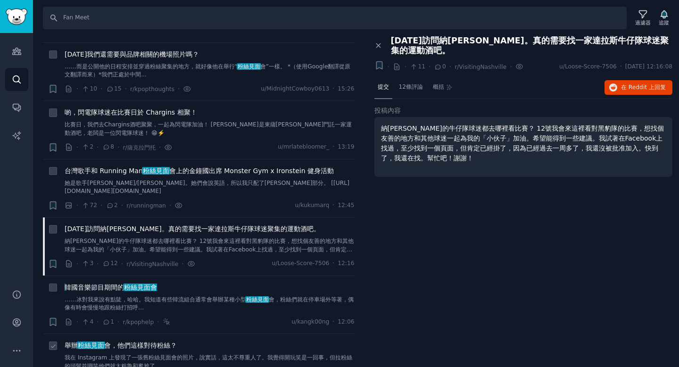
scroll to position [285, 0]
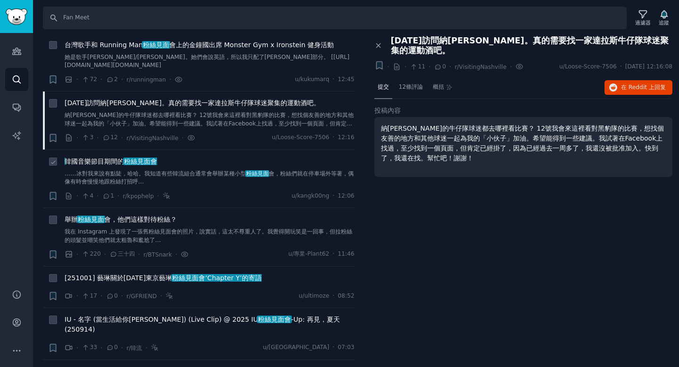
click at [222, 166] on div "韓國音樂節目期間的 粉絲見面會 ……冰對我來說有點陡，哈哈。我知道有些韓流組合通常會舉辦某種小型 粉絲見面 會，粉絲們就在停車場外等著，偶像有時會慢慢地跟粉絲…" at bounding box center [210, 171] width 290 height 30
click at [213, 233] on font "我在 Instagram 上發現了一張舊粉絲見面會的照片，說實話，這太不尊重人了。我覺得開玩笑是一回事，但拉粉絲的頭髮並嘲笑他們就太粗魯和尷尬了…" at bounding box center [209, 235] width 288 height 15
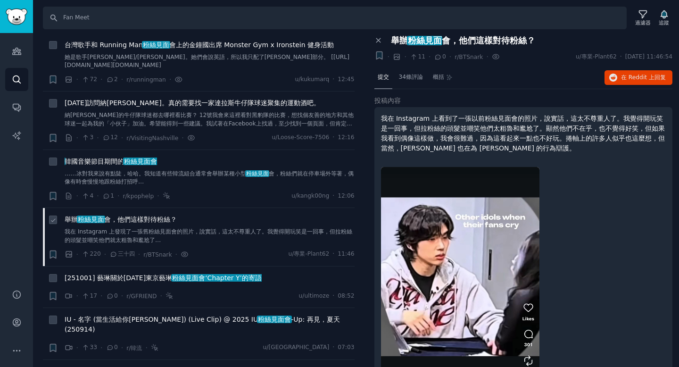
scroll to position [451, 0]
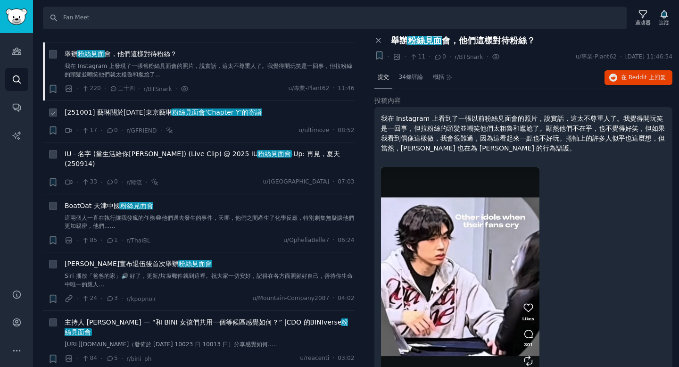
click at [246, 117] on div "[251001] 藝琳關於2025年 東京藝琳 粉絲見面會‘Chapter Y’的寄語" at bounding box center [210, 113] width 290 height 13
click at [242, 112] on font "粉絲見面會‘Chapter Y’的寄語" at bounding box center [217, 112] width 90 height 8
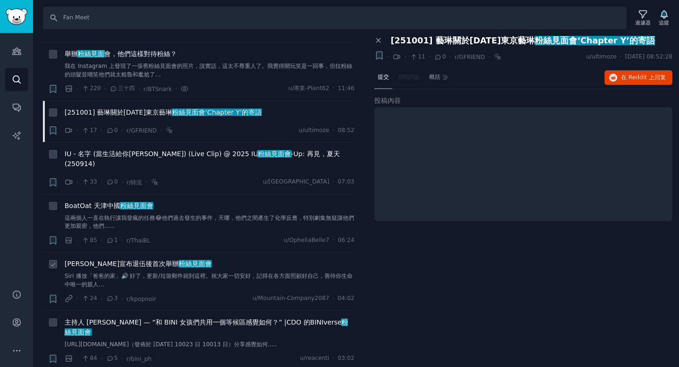
click at [222, 259] on div "宋康宣布 退伍後首次舉辦 粉絲見面會 Siri 播放「爸爸的家」🔊 好了，更新/垃圾郵件就到這裡。祝大家一切安好，記得在各方面照顧好自己，善待你生命中唯一的親…" at bounding box center [210, 274] width 290 height 30
click at [219, 259] on div "宋康宣布 退伍後首次舉辦 粉絲見面會" at bounding box center [210, 264] width 290 height 10
click at [196, 214] on font "這兩個人一直在執行讓我發瘋的任務😂他們過去發生的事件，天哪，他們之間產生了化學反應，特別劇集無疑讓他們更加親密，他們......" at bounding box center [209, 221] width 289 height 15
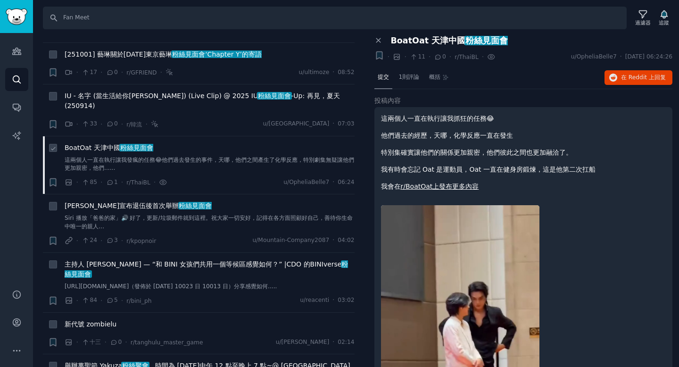
scroll to position [514, 0]
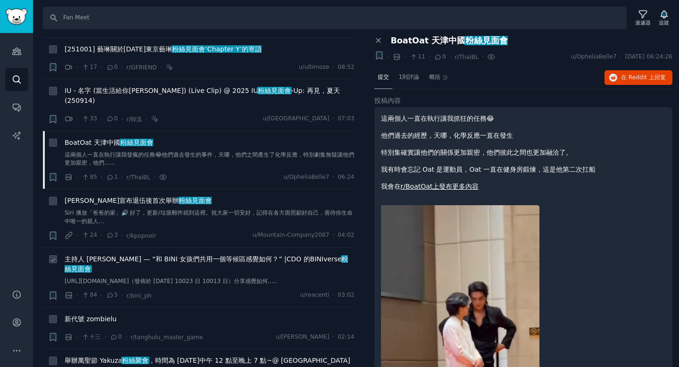
click at [189, 259] on span "主持人 Jane Abaday — “和 BINI 女孩們共用一個等候區感覺如何？” | CDO 的BINIverse 粉絲見面會" at bounding box center [210, 264] width 290 height 20
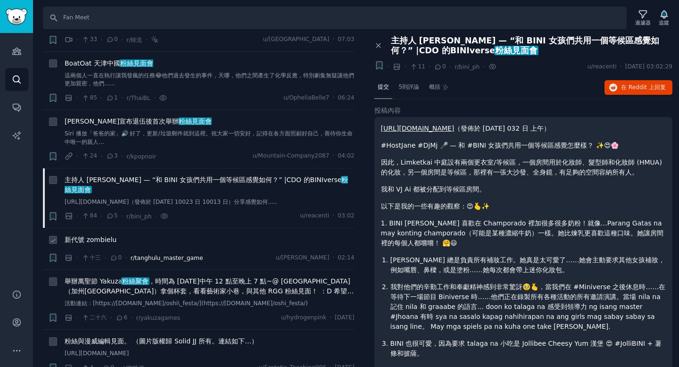
scroll to position [680, 0]
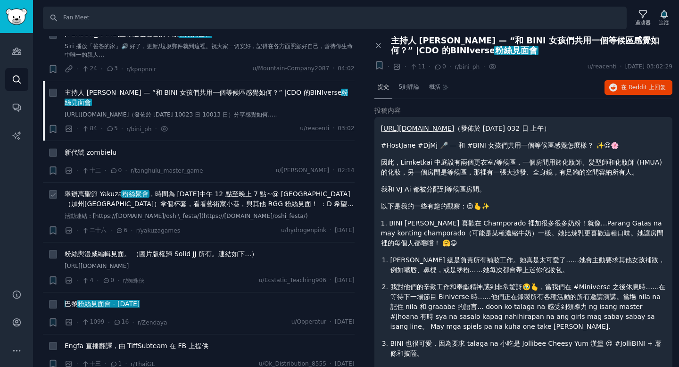
click at [193, 200] on font "，時間為 2025 年 10 月 18 日中午 12 點至晚上 7 點~@ Factory Tea Bar（加州聖蓋博）拿個杯套，看看藝術家小巷，與其他 RG…" at bounding box center [209, 203] width 289 height 27
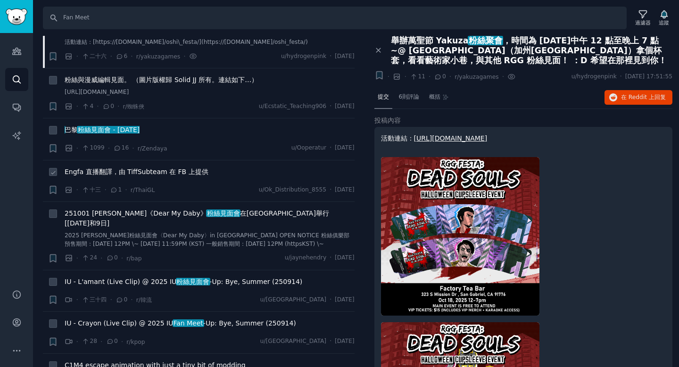
scroll to position [856, 0]
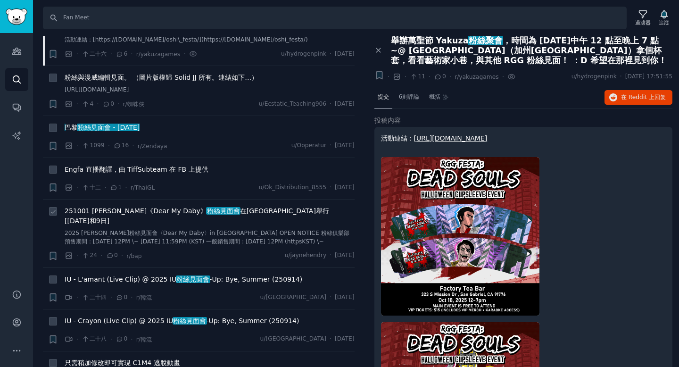
click at [194, 230] on font "2025 鄭大賢粉絲見面會〈Dear My Daby〉in OSAKA OPEN NOTICE 粉絲俱樂部預售期間：2025.10.03 12PM \~ 20…" at bounding box center [207, 237] width 285 height 15
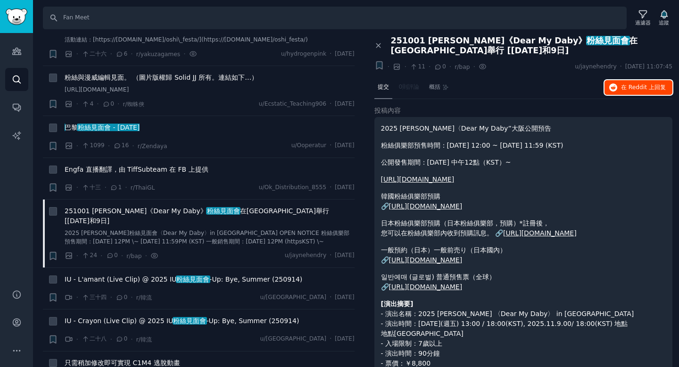
click at [625, 85] on font "在 Reddit 上" at bounding box center [637, 87] width 33 height 7
click at [255, 275] on font "-Up: Bye, Summer (250914)" at bounding box center [255, 279] width 93 height 8
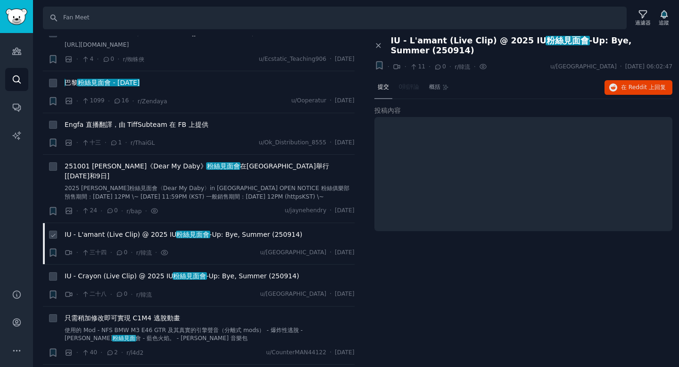
scroll to position [1005, 0]
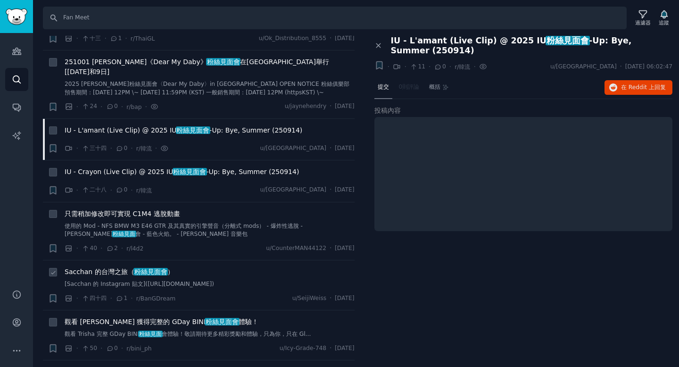
click at [255, 267] on div "Sacchan 的台灣之旅（ 粉絲見面會 ）" at bounding box center [210, 272] width 290 height 10
click at [128, 268] on font "Sacchan 的台灣之旅（" at bounding box center [100, 272] width 70 height 8
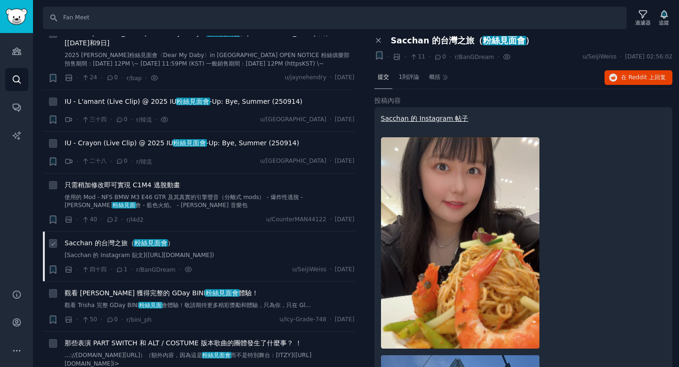
scroll to position [1155, 0]
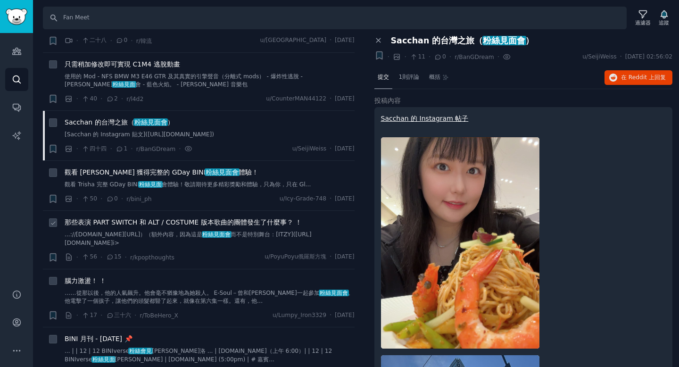
click at [154, 223] on span "那些表演 PART SWITCH 和 ALT / COSTUME 版本歌曲的團體發生了什麼事？ ！" at bounding box center [183, 222] width 237 height 10
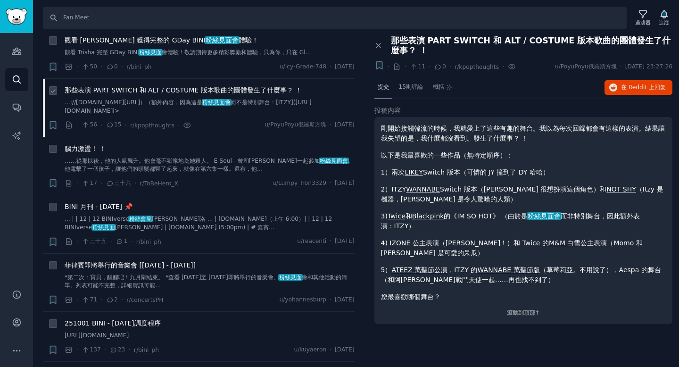
scroll to position [1294, 0]
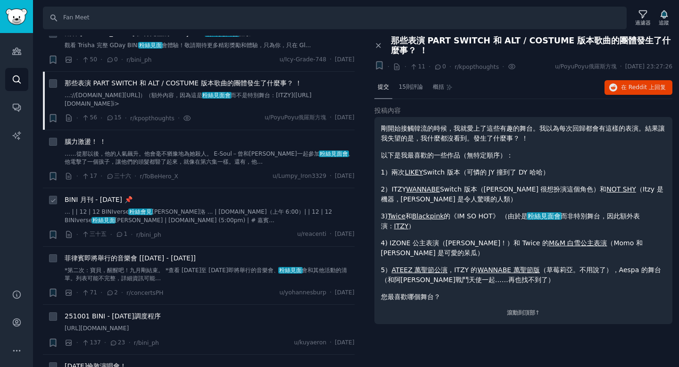
click at [166, 204] on div "BINI 月刊 - 2025 年 10 月 📌 ... | | 12 | 12 BINIverse 粉絲會見 伊洛伊洛 ... | bini.global（上…" at bounding box center [210, 210] width 290 height 30
click at [156, 197] on div "BINI 月刊 - 2025 年 10 月 📌" at bounding box center [210, 200] width 290 height 10
click at [113, 201] on span "BINI 月刊 - 2025 年 10 月 📌" at bounding box center [99, 200] width 68 height 10
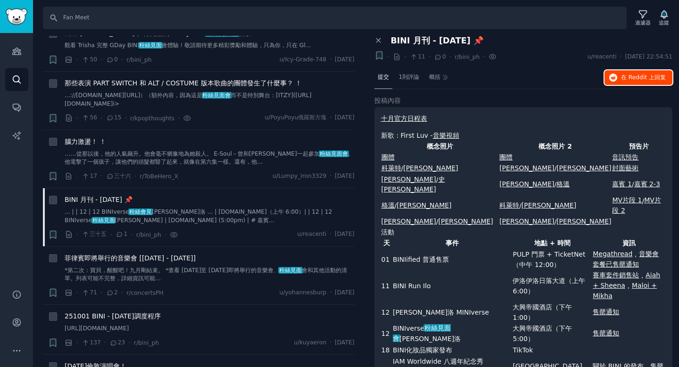
click at [657, 75] on font "回复" at bounding box center [659, 77] width 11 height 7
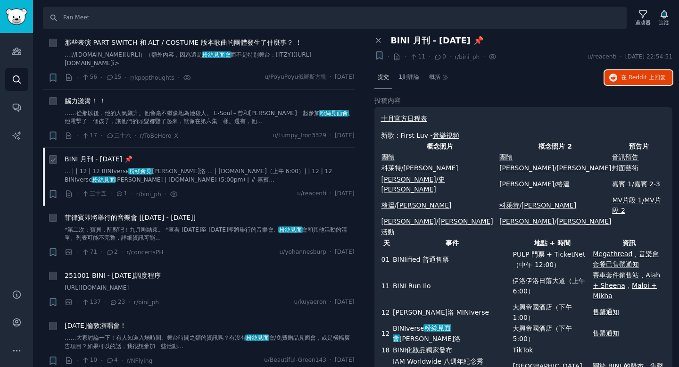
scroll to position [1451, 0]
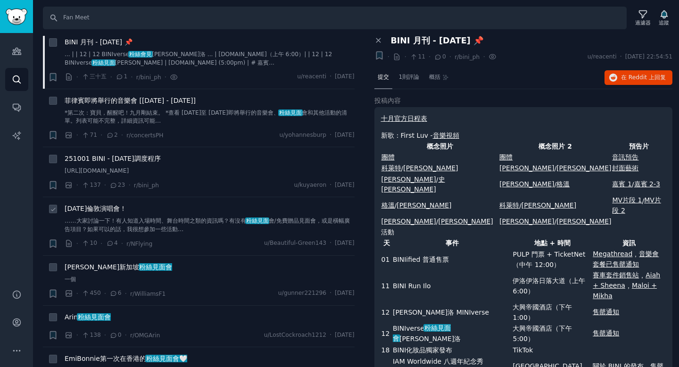
click at [188, 213] on div "明天倫敦演唱會！ ……大家討論一下！有人知道入場時間、舞台時間之類的資訊嗎？有沒有 粉絲見面 會/免費贈品見面會，或是橫幅廣告項目？如果可以的話，我很想參加一…" at bounding box center [210, 219] width 290 height 30
click at [158, 219] on font "……大家討論一下！有人知道入場時間、舞台時間之類的資訊嗎？有沒有" at bounding box center [155, 220] width 181 height 7
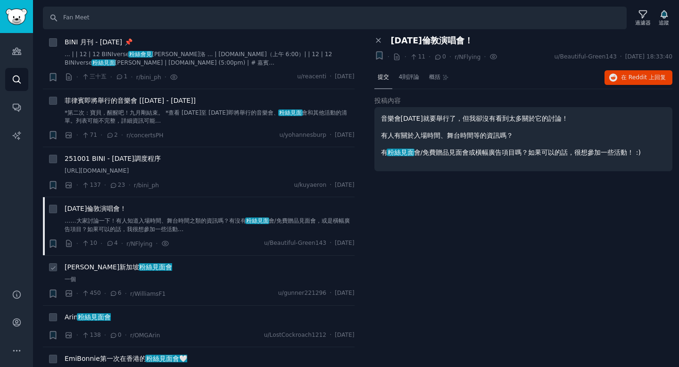
click at [151, 265] on div "Alex 新加坡 粉絲見面會" at bounding box center [210, 267] width 290 height 10
click at [139, 263] on font "粉絲見面會" at bounding box center [155, 267] width 33 height 8
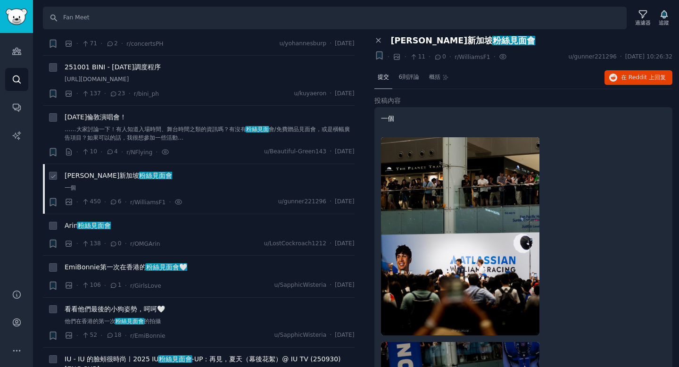
scroll to position [1583, 0]
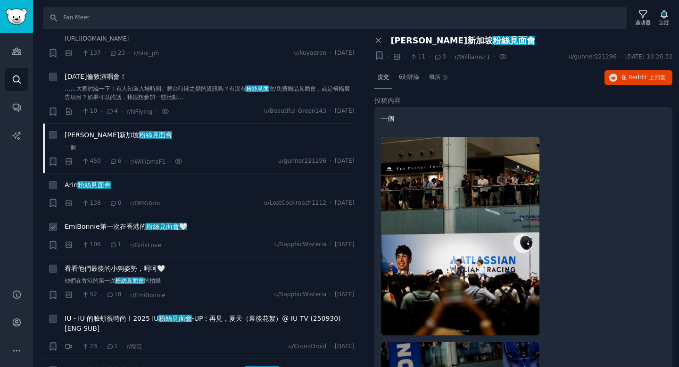
click at [146, 226] on font "粉絲見面會🤍" at bounding box center [166, 226] width 41 height 8
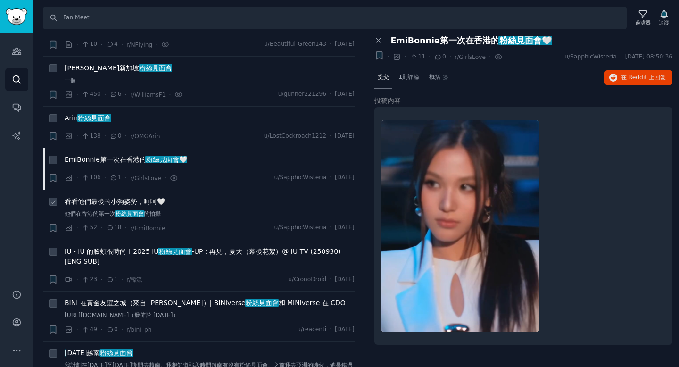
scroll to position [1749, 0]
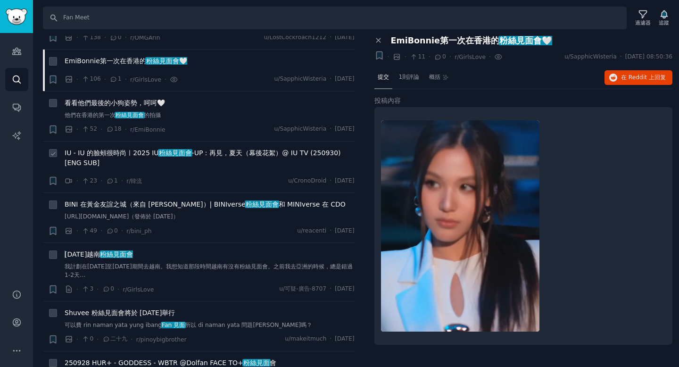
click at [243, 155] on span "IU - IU 的臉頰很時尚ㅣ2025 IU 粉絲見面會 -UP：再見，夏天（幕後花絮）@ IU TV (250930) [ENG SUB]" at bounding box center [210, 158] width 290 height 20
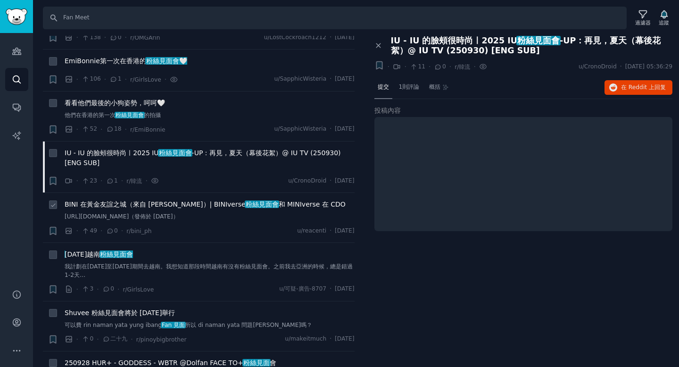
click at [252, 213] on link "https://www.facebook.com/reel/1358191355975478（發佈於 2025 年 9 月 29 日）" at bounding box center [210, 217] width 290 height 8
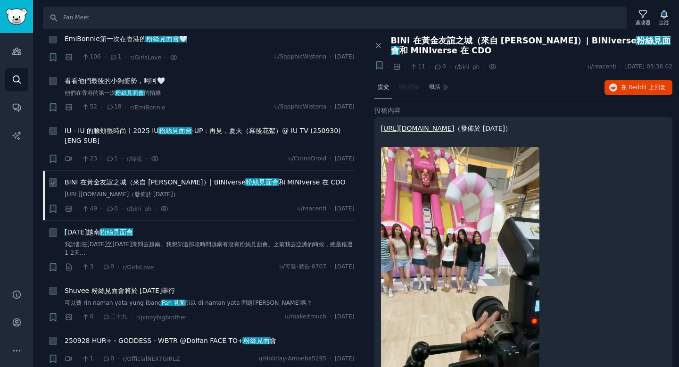
scroll to position [1873, 0]
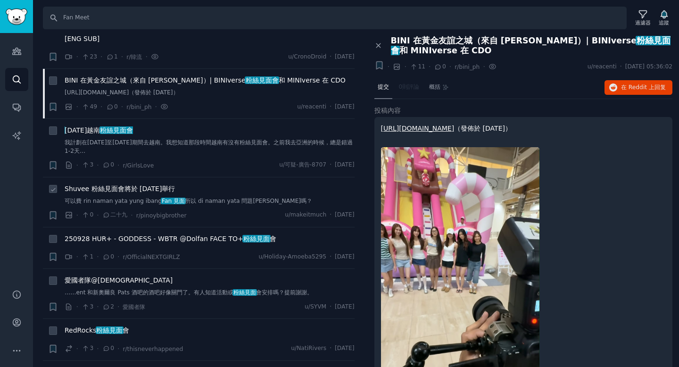
click at [244, 189] on div "Shuvee 粉絲見面會將於 2025 年 11 月 8 日舉行" at bounding box center [210, 189] width 290 height 10
click at [209, 192] on div "Shuvee 粉絲見面會將於 2025 年 11 月 8 日舉行 可以費 rin naman yata yung ibang Fan 見面 所以 di nam…" at bounding box center [210, 195] width 290 height 22
click at [209, 198] on font "所以 di naman yata 問題伊藤嗎？" at bounding box center [248, 201] width 127 height 7
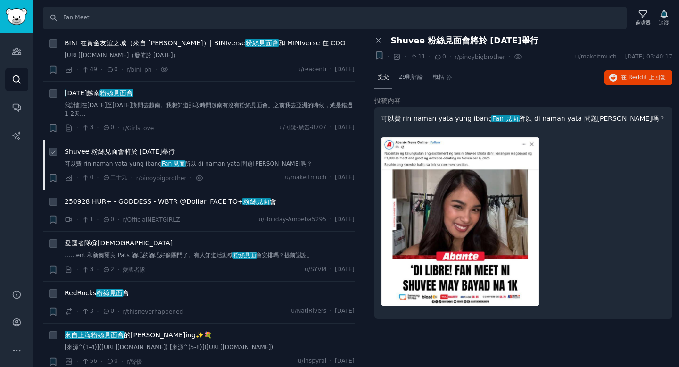
scroll to position [1918, 0]
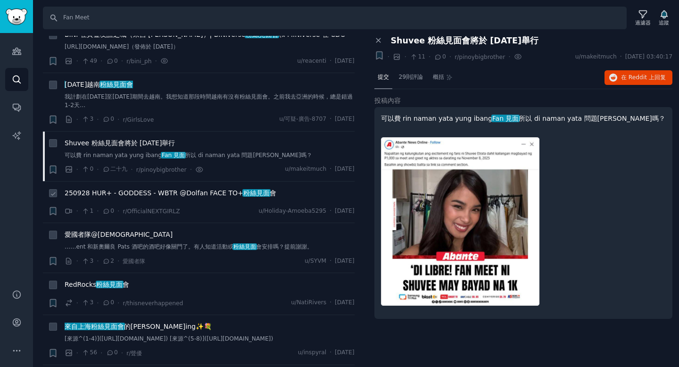
click at [210, 192] on font "250928 HUR+ - GODDESS - WBTR @Dolfan FACE TO+" at bounding box center [154, 193] width 179 height 8
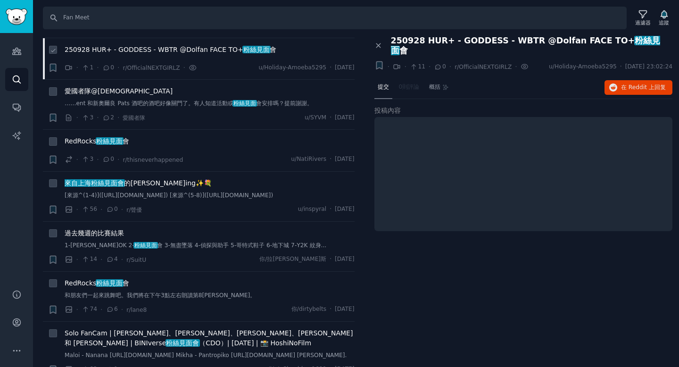
scroll to position [2062, 0]
click at [211, 197] on font "[來源^(1-4)](https://x.com/Carin_Official/status/1972585182961222029) [來源^(5-8)](…" at bounding box center [169, 194] width 208 height 7
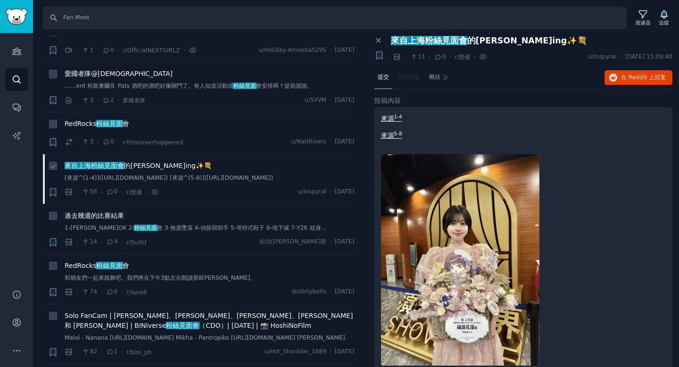
scroll to position [2194, 0]
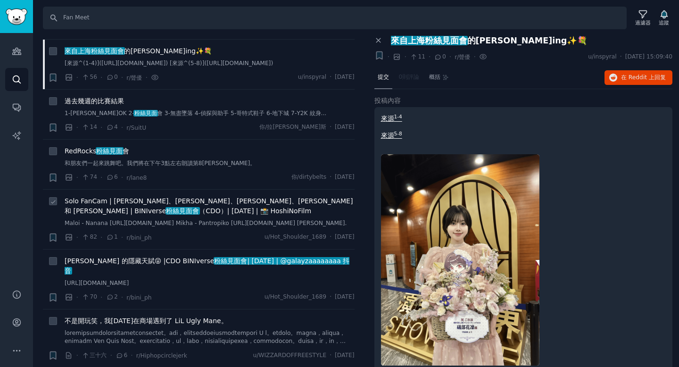
click at [214, 204] on font "Solo FanCam | BINI Stacey、Sheena、Gwen、Mikha 和 Maloi | BINIverse" at bounding box center [209, 205] width 288 height 17
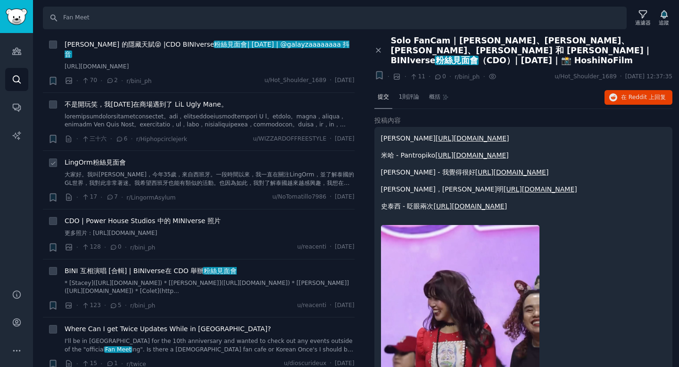
scroll to position [2451, 0]
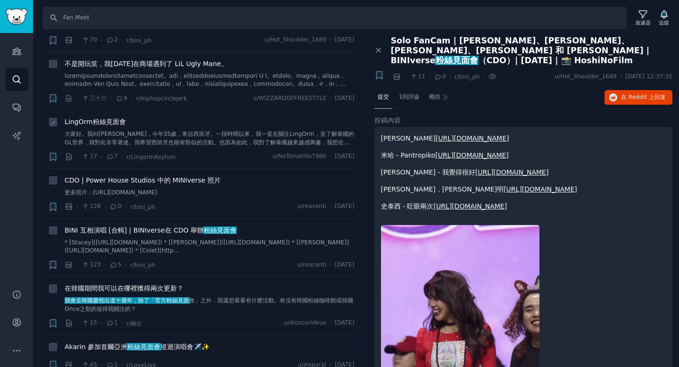
click at [244, 156] on font "大家好。我叫桑德拉，今年35歲，來自西班牙。一段時間以來，我一直在關注LingOrm，並了解泰國的GL世界，我對此非常著迷。我希望西班牙也能有類似的活動。也因…" at bounding box center [209, 151] width 289 height 40
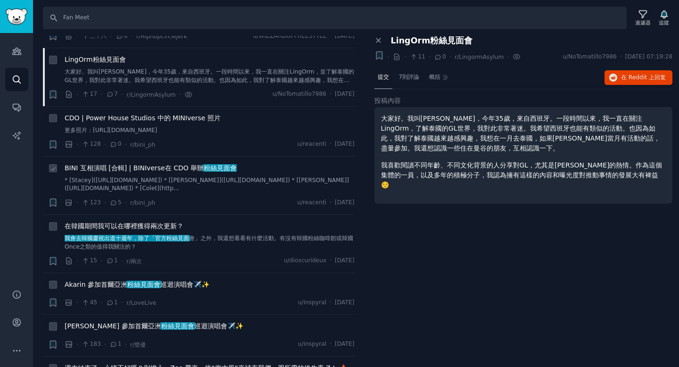
scroll to position [2517, 0]
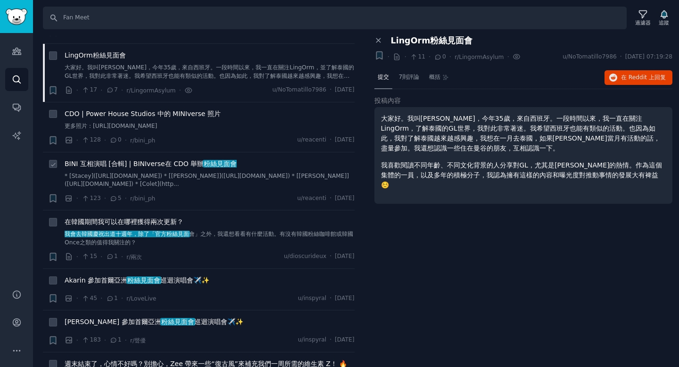
click at [225, 188] on font "* [Stacey](https://x.com/mjl_lover/status/1972292346869125579) * [Gwen](https:/…" at bounding box center [207, 180] width 284 height 15
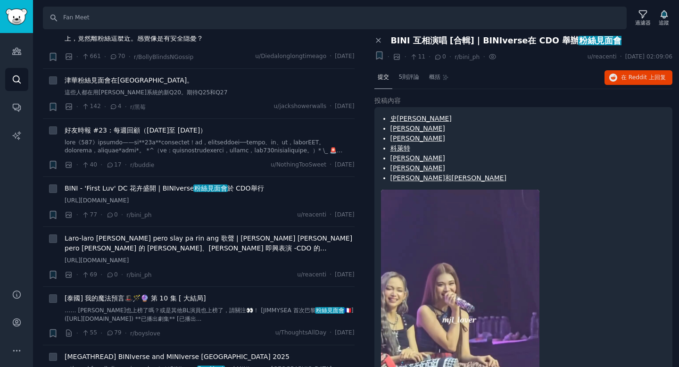
scroll to position [2924, 0]
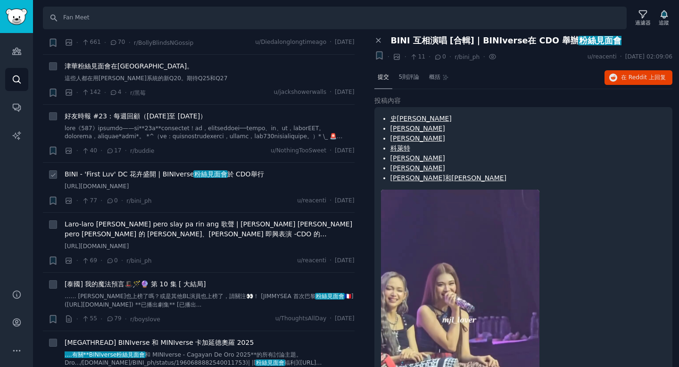
click at [231, 206] on div "BINI - 'First Luv' DC 花卉盛開 | BINIverse 粉絲見面會 於 CDO舉行 https://x.com/xiairaaah/st…" at bounding box center [210, 187] width 290 height 36
click at [216, 178] on font "粉絲見面會" at bounding box center [210, 174] width 33 height 8
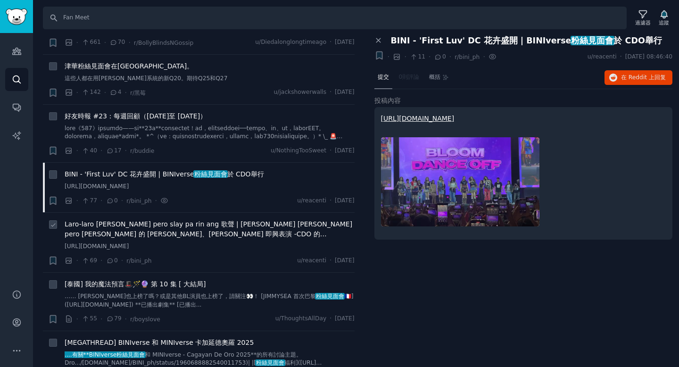
click at [198, 238] on font "Laro-laro lang pero slay pa rin ang 歌聲 | Laro-laro lang pero Sheena 的 Salamin、S…" at bounding box center [209, 228] width 288 height 17
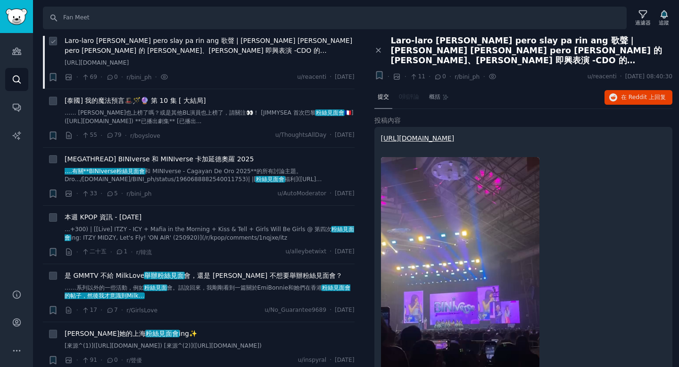
scroll to position [3215, 0]
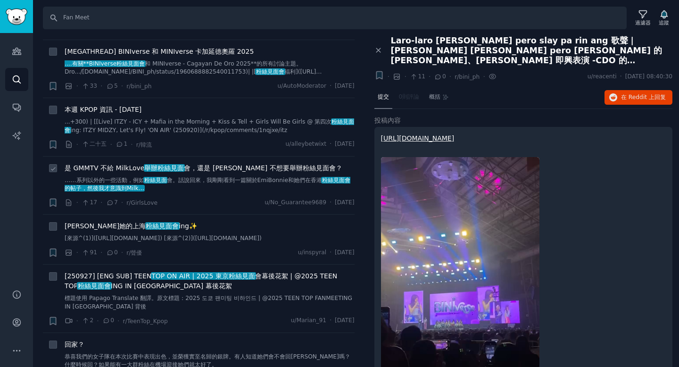
click at [197, 193] on link "……系列以外的一些活動，例如 粉絲見面 會。話說回來，我剛剛看到一篇關於EmiBonnie和她們 在香港 粉絲見面會的帖子，然後我才意識到Milk…" at bounding box center [210, 184] width 290 height 16
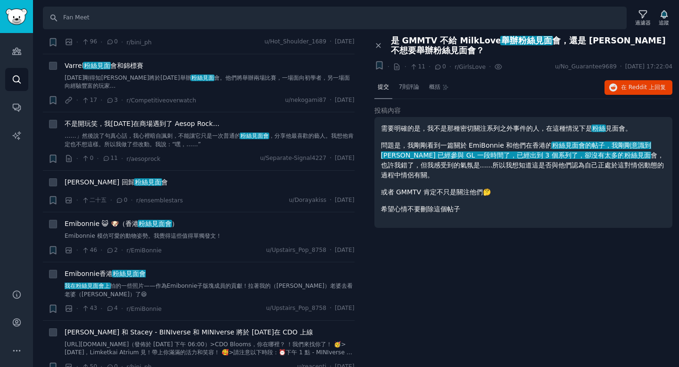
scroll to position [3656, 0]
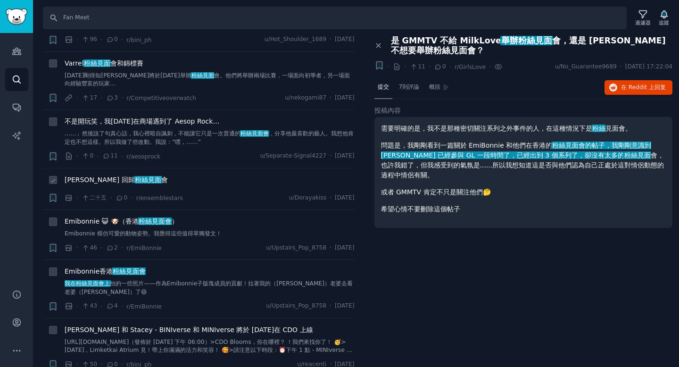
click at [203, 203] on div "Mizuhanome 回歸 粉絲見面 會 · 二十五 · 0 · r/ensemblestars u/Dorayakiss · 2025年9月27日星期六" at bounding box center [210, 189] width 290 height 28
click at [169, 188] on div "Mizuhanome 回歸 粉絲見面 會" at bounding box center [210, 181] width 290 height 13
click at [108, 183] on font "Mizuhanome 回歸" at bounding box center [100, 180] width 70 height 8
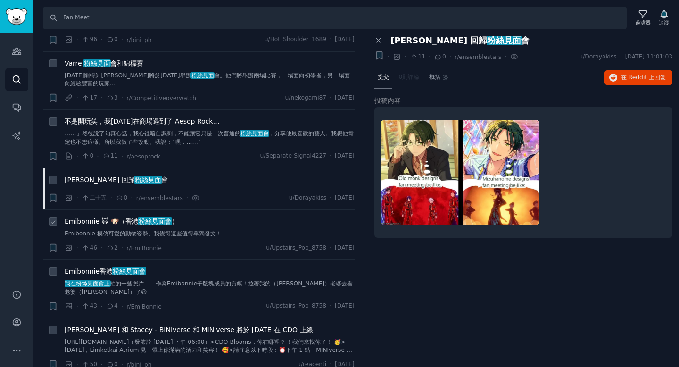
click at [129, 238] on link "Emibonnie 模仿可愛的動物姿勢。我覺得這些值得單獨發文！" at bounding box center [210, 234] width 290 height 8
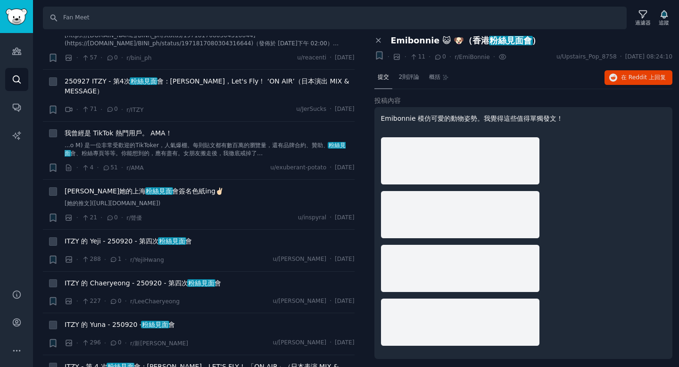
scroll to position [4240, 0]
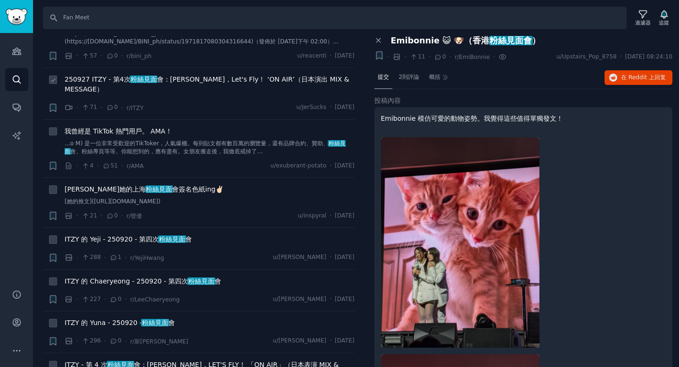
click at [176, 93] on font "會：ITZY MIDZY，Let's Fly！ ‘ON AIR’（日本演出 MIX & MESSAGE）" at bounding box center [207, 83] width 285 height 17
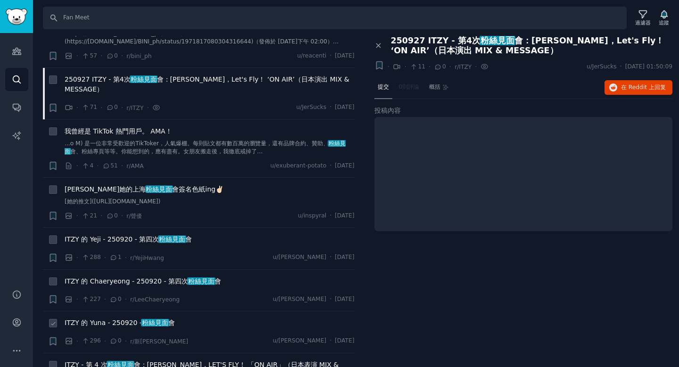
scroll to position [4392, 0]
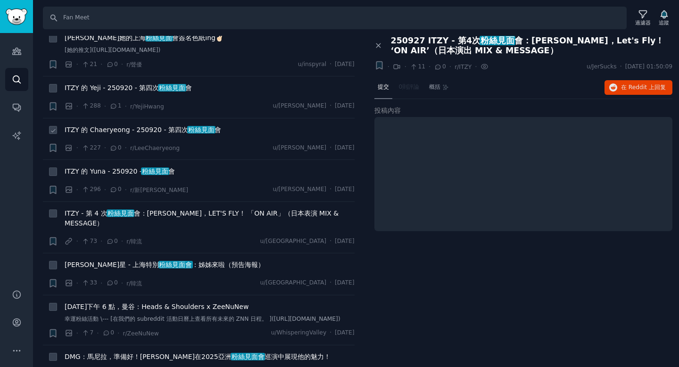
click at [185, 138] on div "ITZY 的 Chaeryeong - 250920 - 第四次 粉絲見面 會" at bounding box center [210, 131] width 290 height 13
click at [187, 133] on span "粉絲見面" at bounding box center [201, 130] width 28 height 8
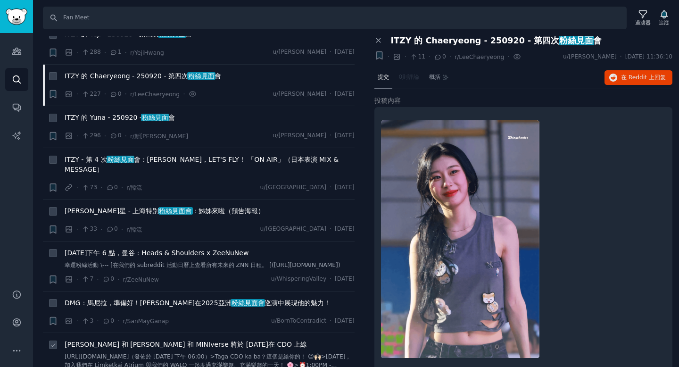
scroll to position [4658, 0]
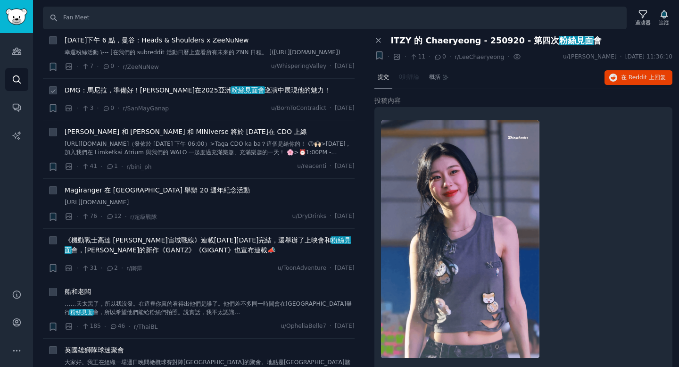
click at [183, 114] on div "DMG：馬尼拉，準備好！李鍾碩將在2025亞洲 粉絲見面會 巡演中展現他的魅力！ · 3 · 0 · r/SanMayGanap u/BornToContra…" at bounding box center [210, 99] width 290 height 28
click at [182, 94] on font "DMG：馬尼拉，準備好！李鍾碩將在2025亞洲" at bounding box center [148, 90] width 167 height 8
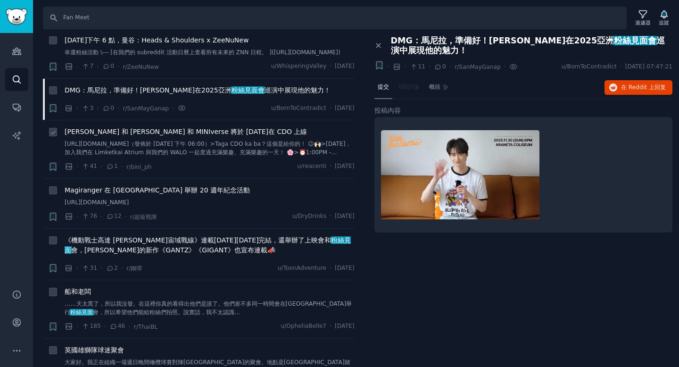
click at [191, 135] on font "BINI Maloi 和 Sheena - BINIverse 和 MINIverse 將於 9 月 28 日在 CDO 上線" at bounding box center [186, 132] width 242 height 8
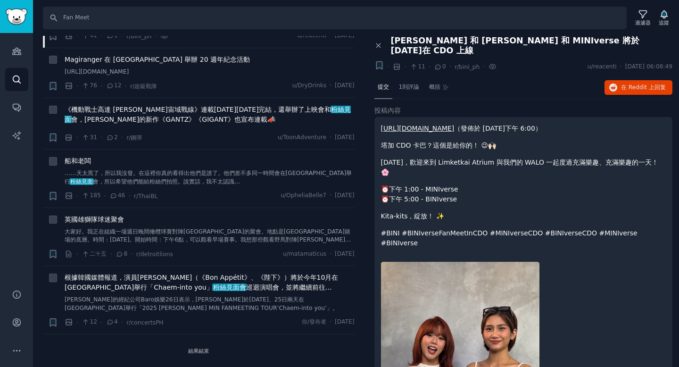
scroll to position [4825, 0]
click at [209, 284] on font "巡迴演唱會，並將繼續前往馬尼拉等亞洲城市。" at bounding box center [198, 291] width 267 height 17
